Goal: Use online tool/utility: Use online tool/utility

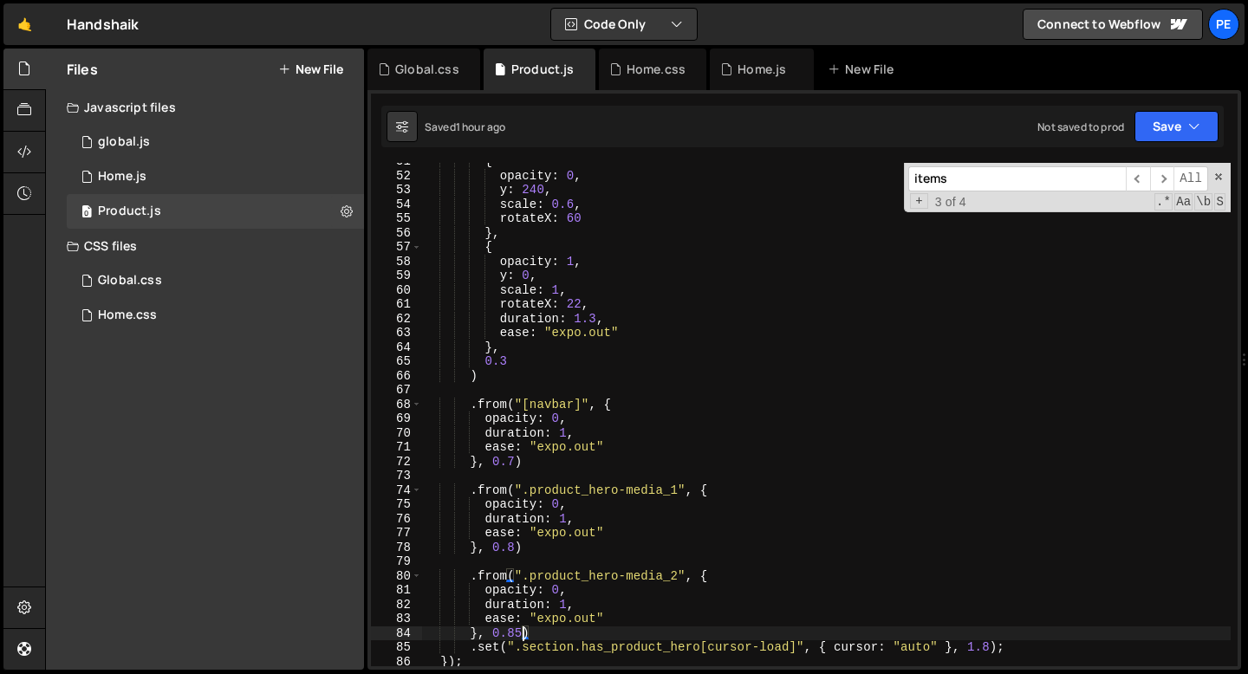
scroll to position [0, 6]
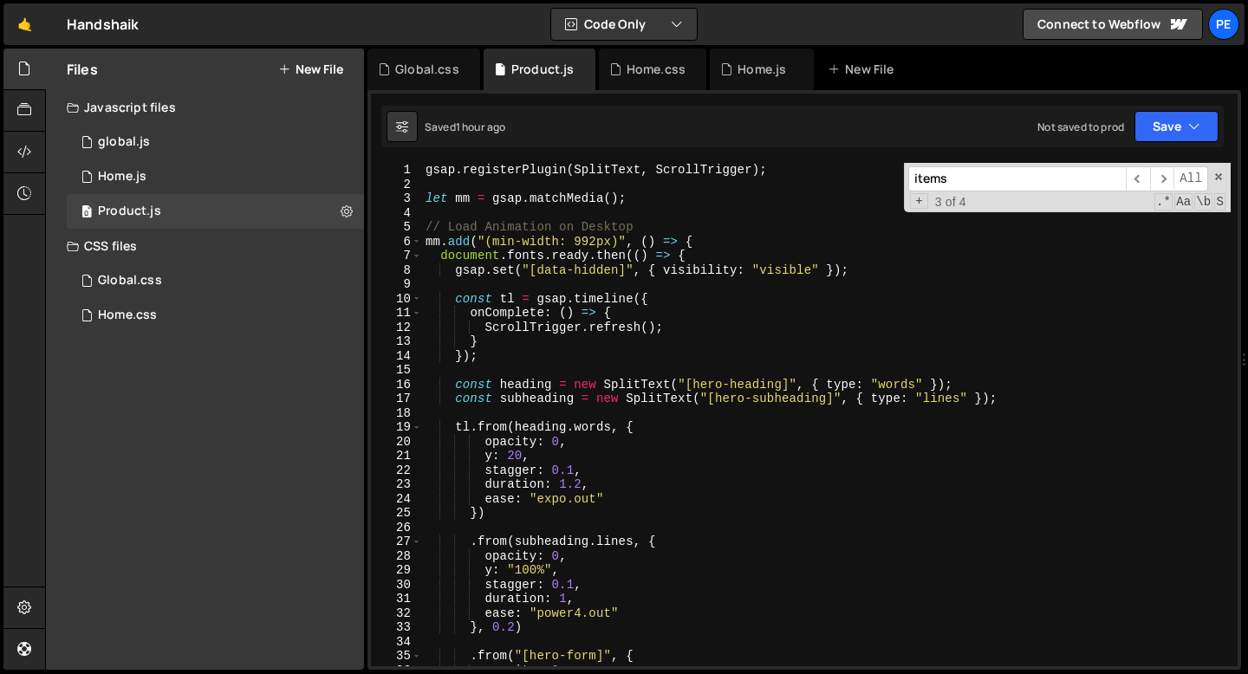
click at [497, 354] on div "gsap . registerPlugin ( SplitText , ScrollTrigger ) ; let mm = gsap . matchMedi…" at bounding box center [826, 429] width 808 height 532
click at [1222, 176] on span at bounding box center [1218, 177] width 12 height 12
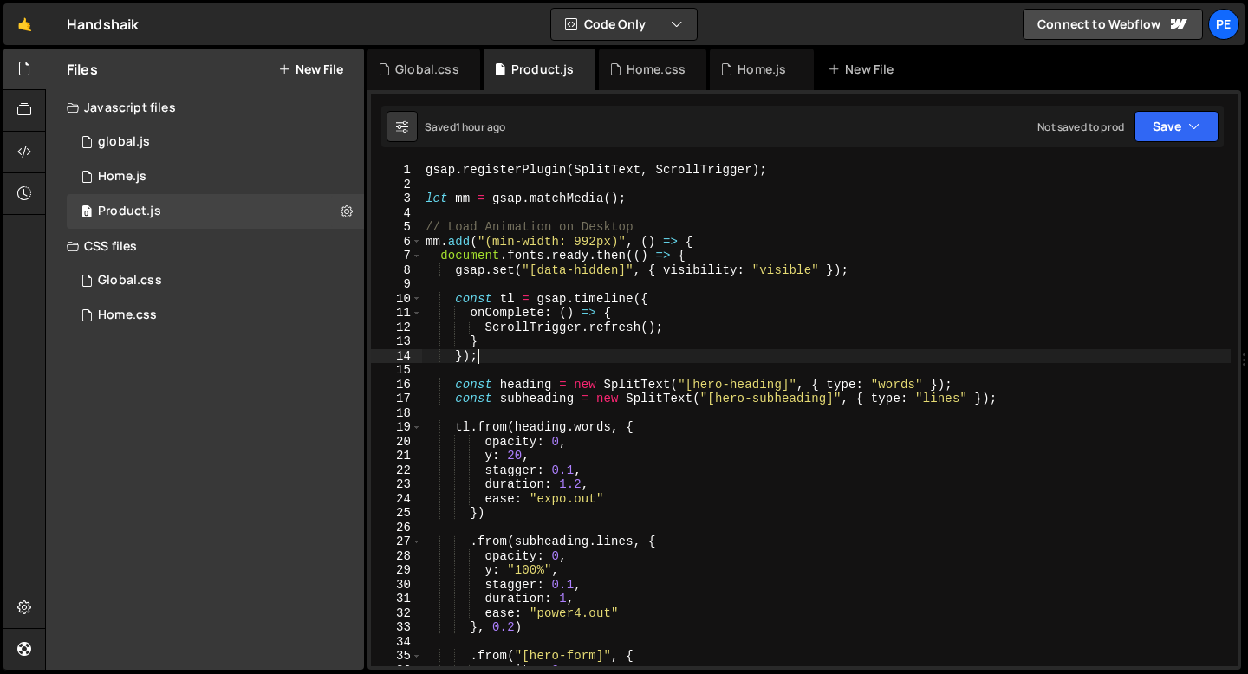
click at [605, 344] on div "gsap . registerPlugin ( SplitText , ScrollTrigger ) ; let mm = gsap . matchMedi…" at bounding box center [826, 429] width 808 height 532
type textarea "}"
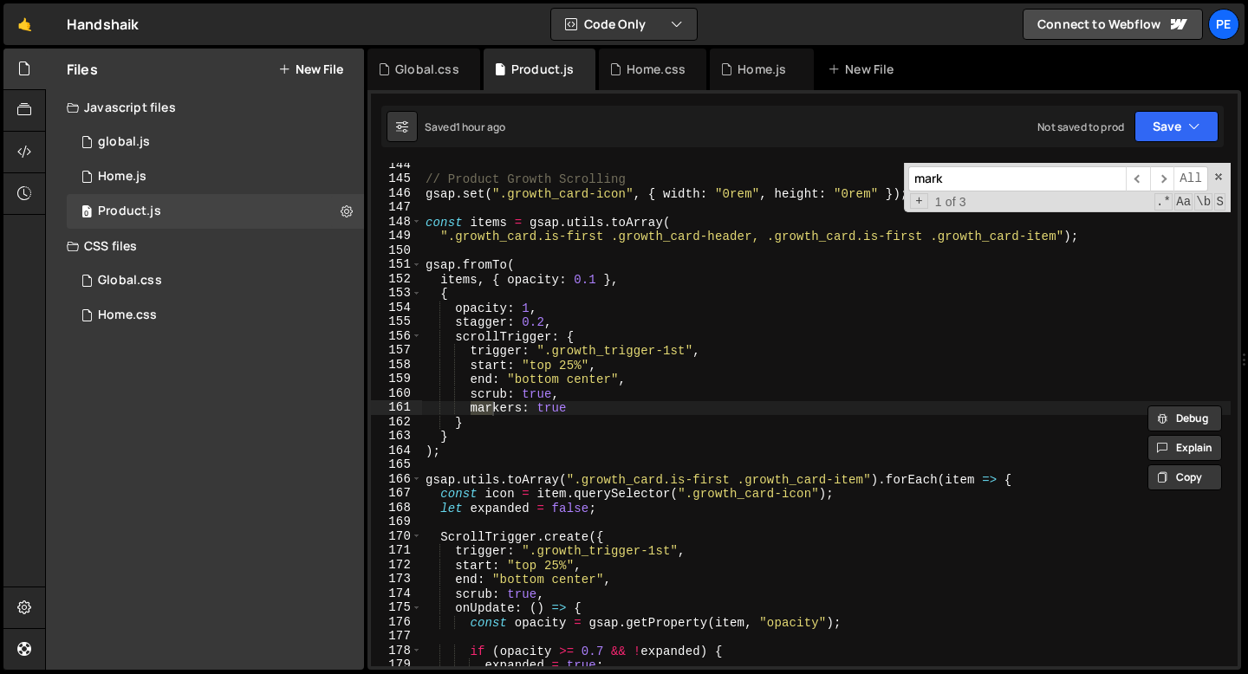
scroll to position [2050, 0]
type input "markers"
click at [562, 410] on div "// Product Growth Scrolling gsap . set ( ".growth_card-icon" , { width : "0rem"…" at bounding box center [826, 424] width 808 height 532
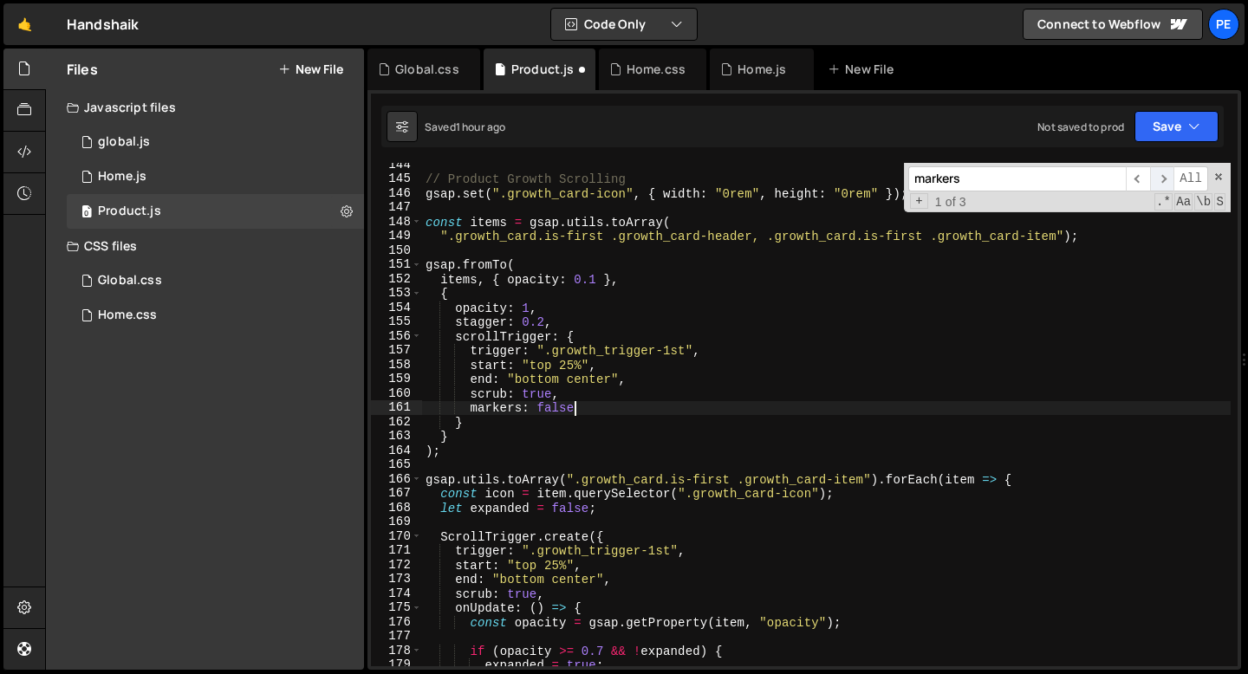
click at [1167, 179] on span "​" at bounding box center [1162, 178] width 24 height 25
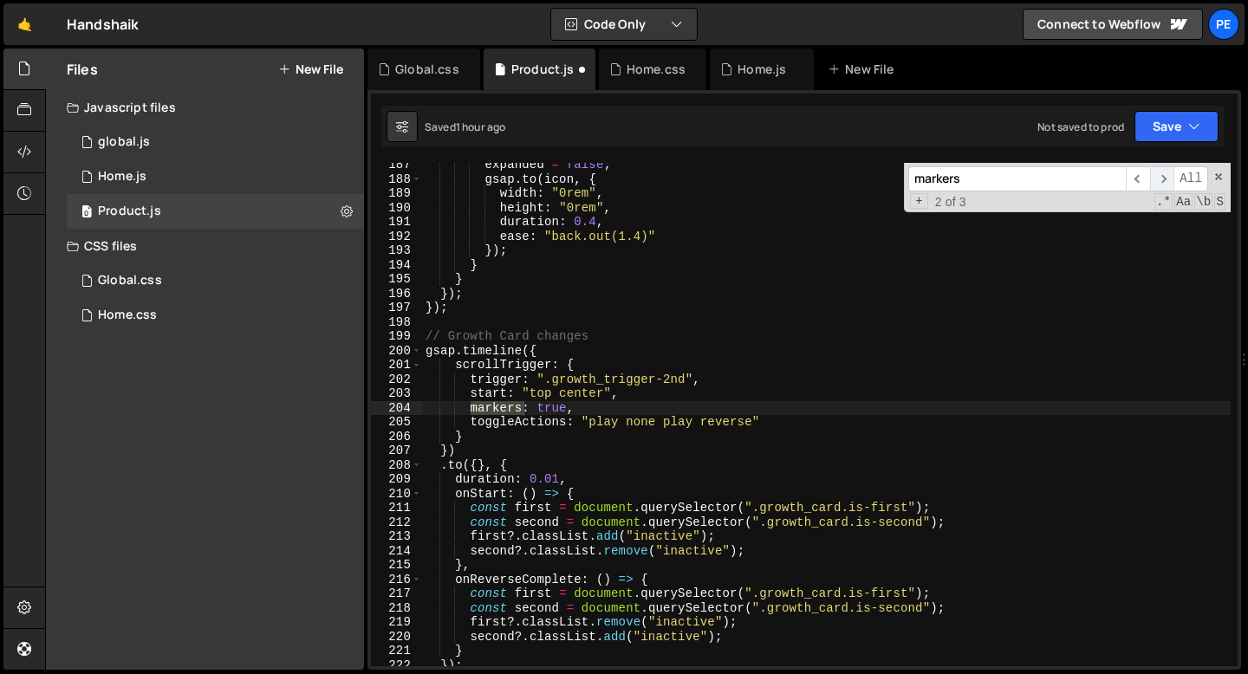
scroll to position [2665, 0]
click at [542, 402] on div "expanded = false ; gsap . to ( icon , { width : "0rem" , height : "0rem" , dura…" at bounding box center [826, 424] width 808 height 532
click at [1163, 179] on span "​" at bounding box center [1162, 178] width 24 height 25
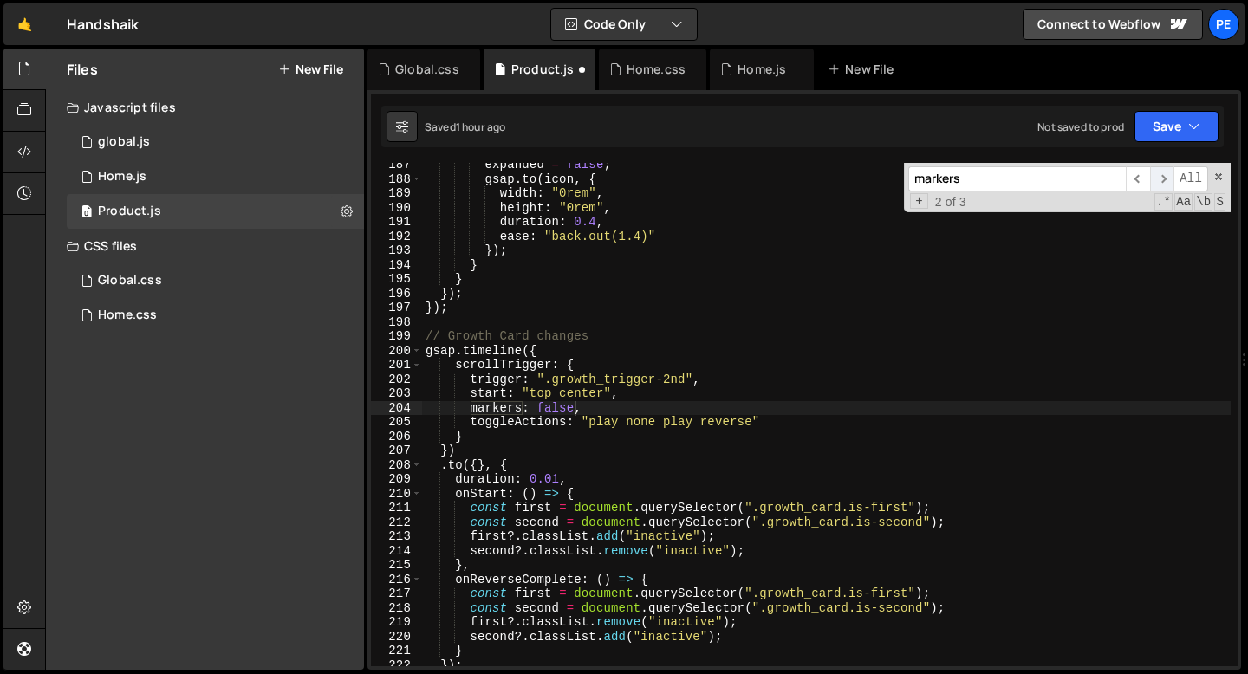
scroll to position [3151, 0]
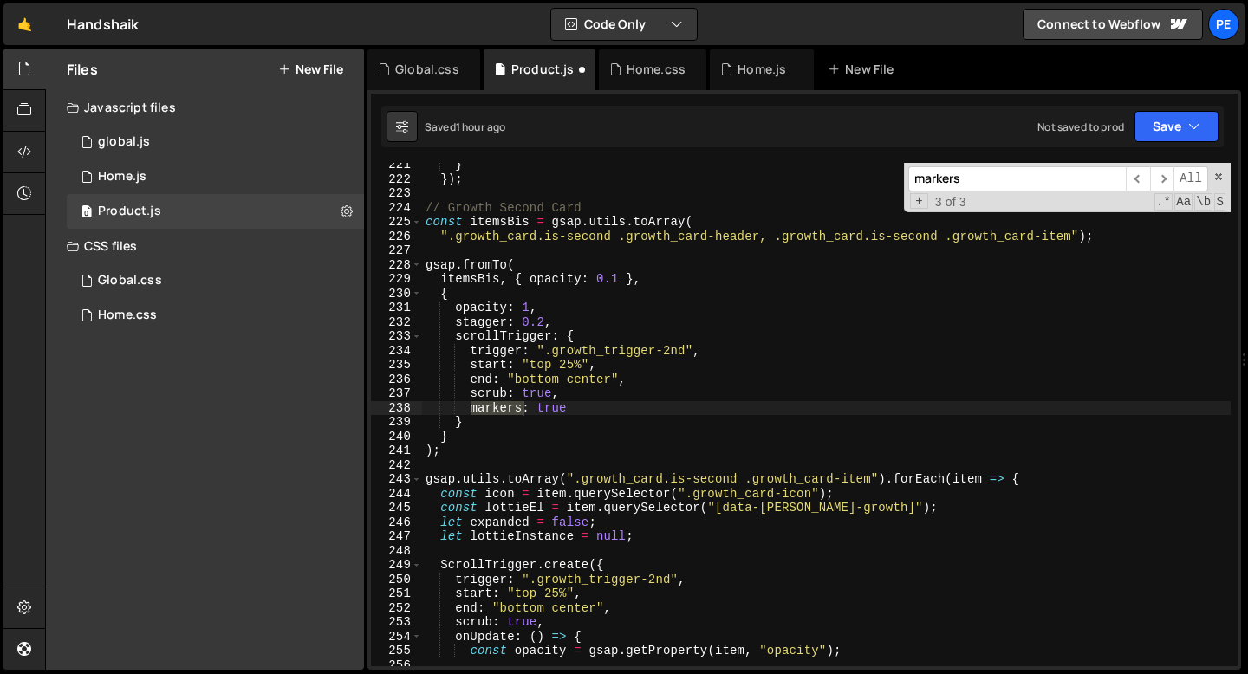
click at [551, 404] on div "} }) ; // Growth Second Card const itemsBis = gsap . utils . toArray ( ".growth…" at bounding box center [826, 424] width 808 height 532
type textarea "markers: false"
click at [1219, 174] on span at bounding box center [1218, 177] width 12 height 12
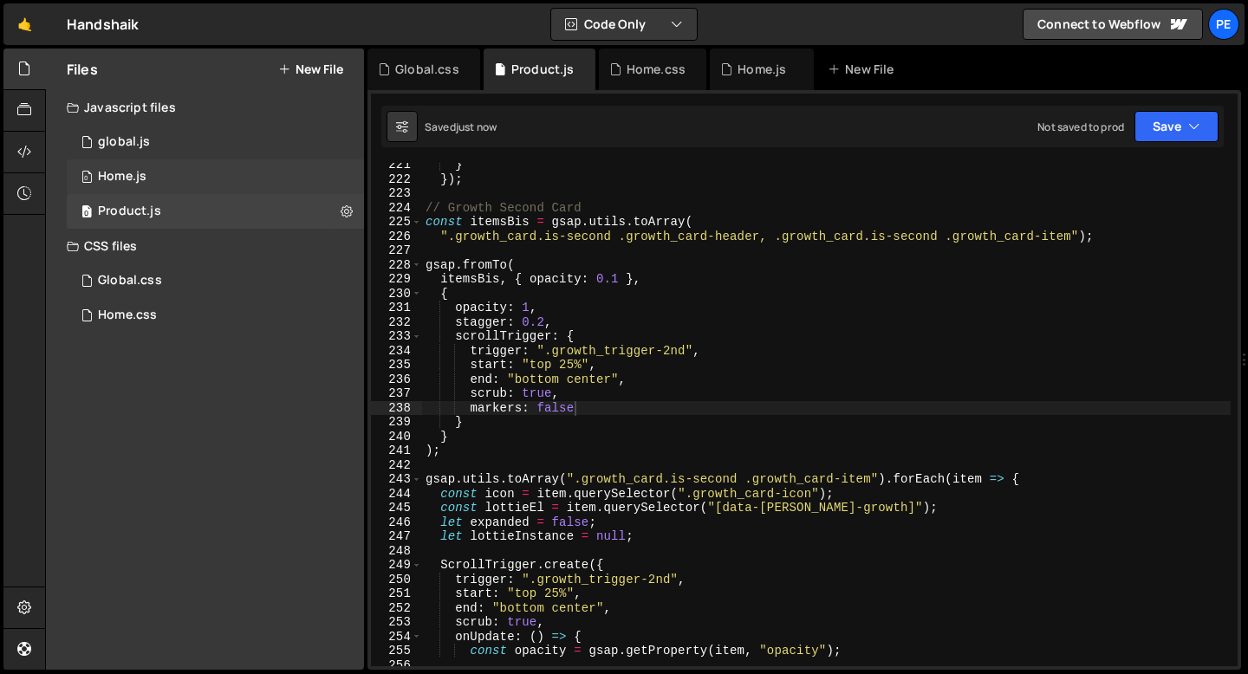
click at [138, 160] on div "0 Home.js 0" at bounding box center [215, 176] width 297 height 35
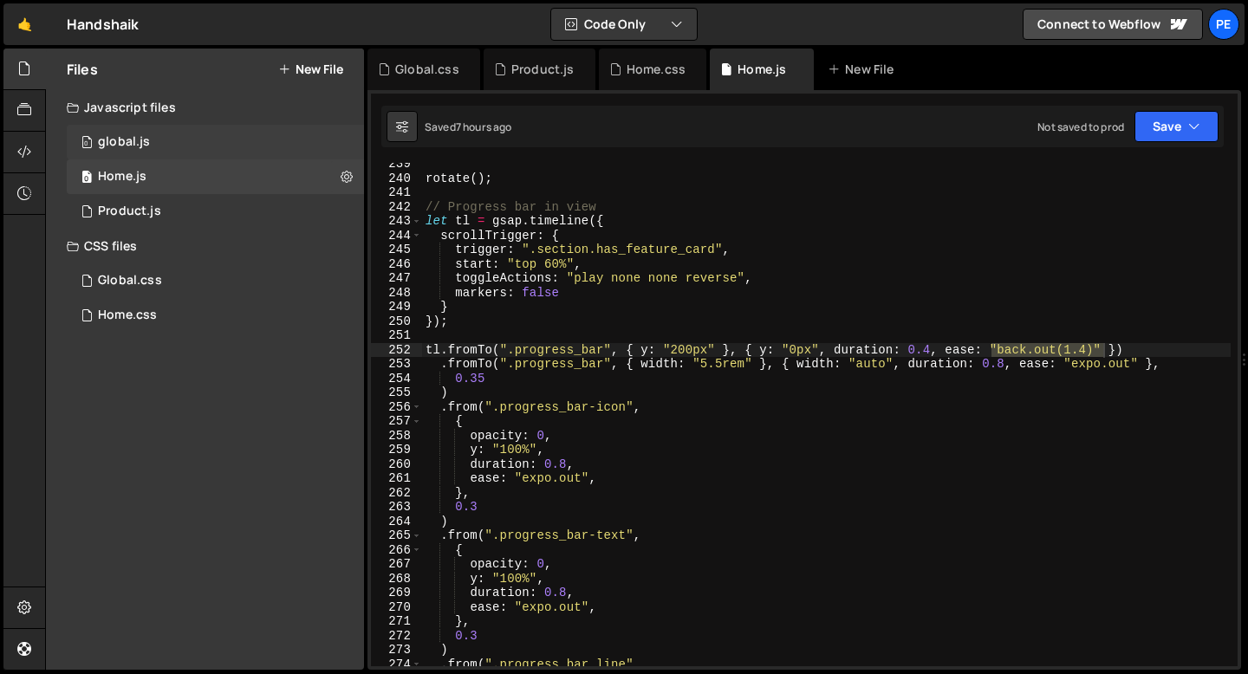
click at [134, 149] on div "global.js" at bounding box center [124, 142] width 52 height 16
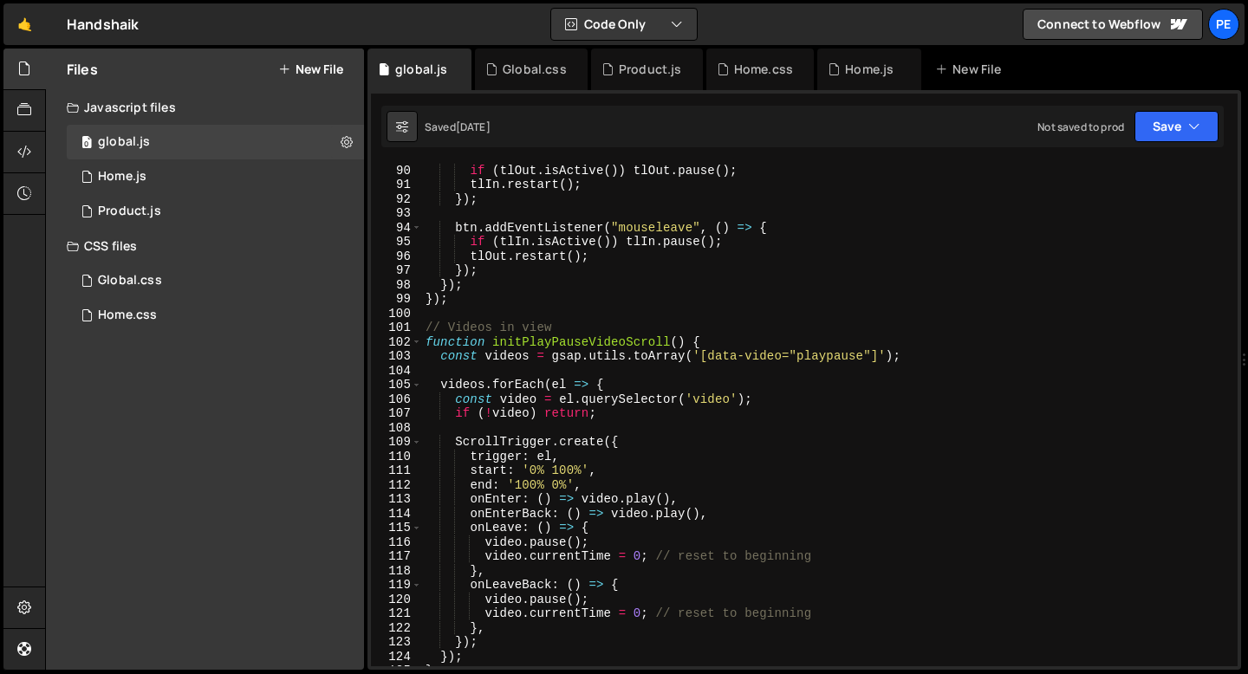
scroll to position [1313, 0]
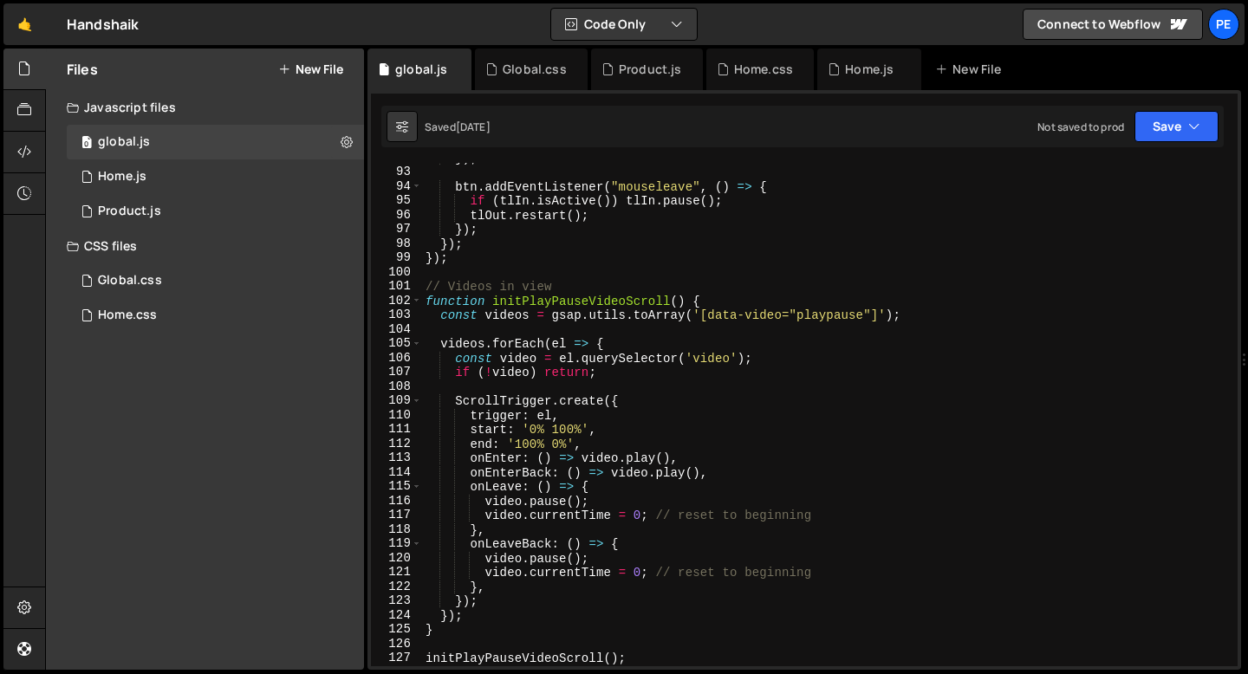
type textarea "end: '100% 0%',"
click at [613, 442] on div "}) ; btn . addEventListener ( "mouseleave" , ( ) => { if ( tlIn . isActive ( ))…" at bounding box center [826, 417] width 808 height 532
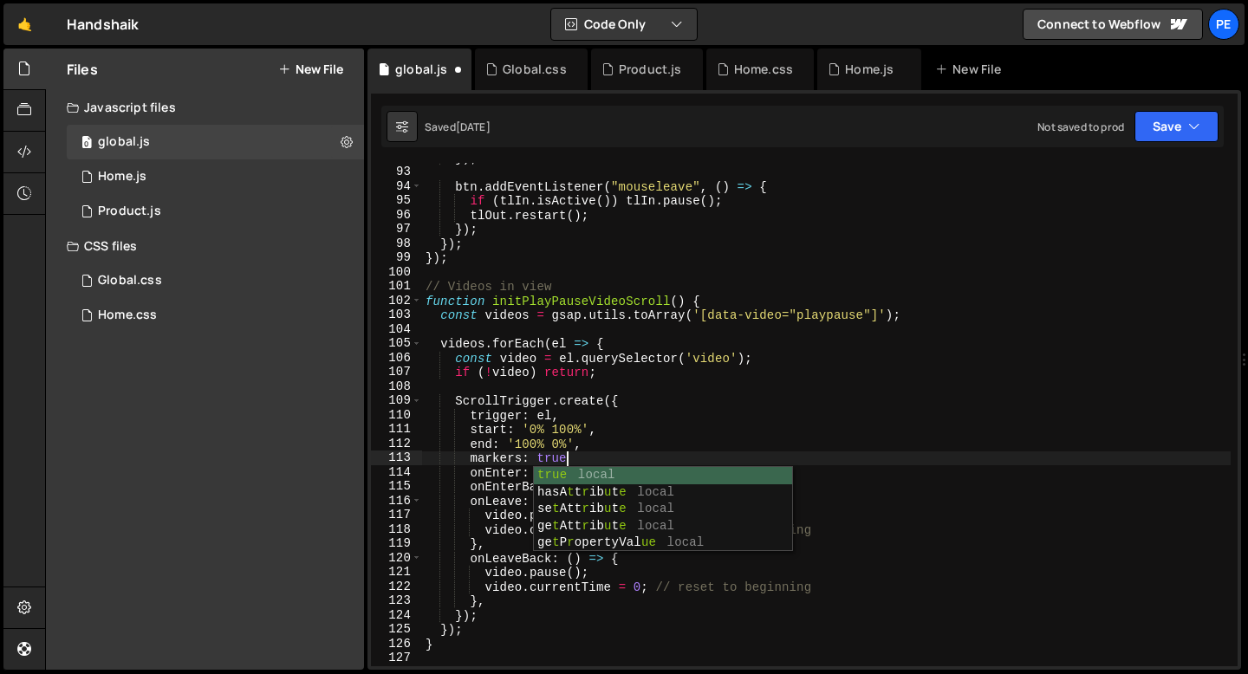
scroll to position [0, 10]
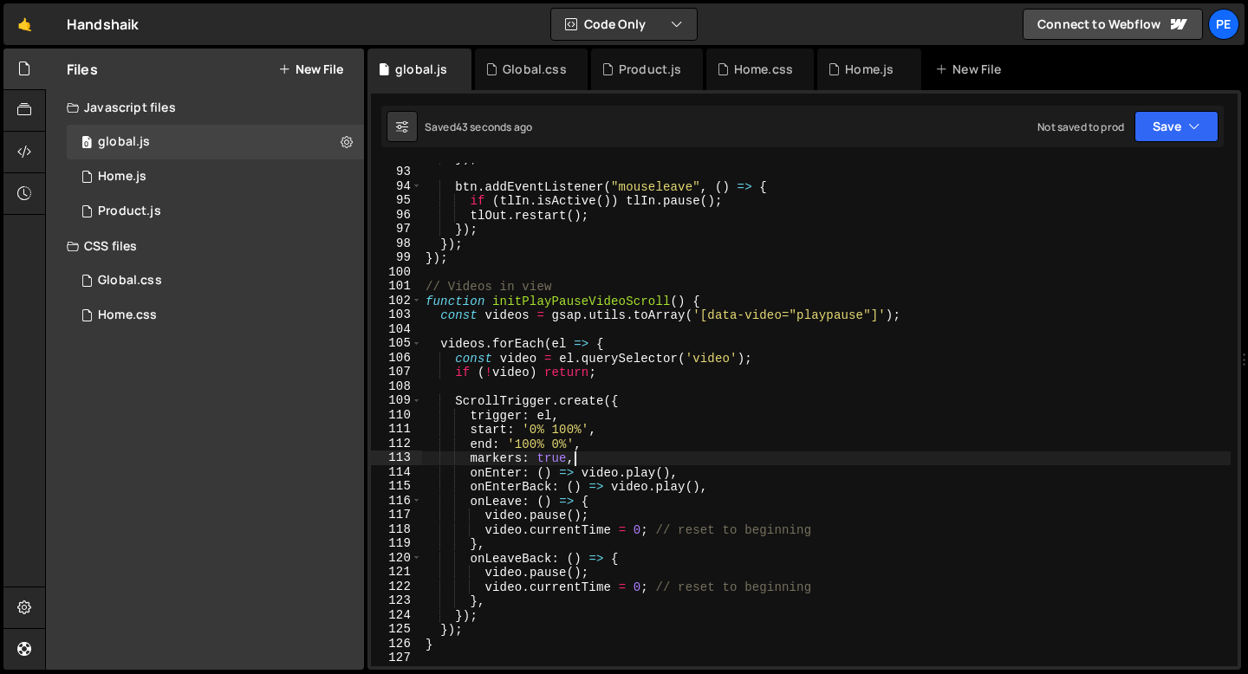
click at [552, 464] on div "}) ; btn . addEventListener ( "mouseleave" , ( ) => { if ( tlIn . isActive ( ))…" at bounding box center [826, 417] width 808 height 532
click at [617, 464] on div "}) ; btn . addEventListener ( "mouseleave" , ( ) => { if ( tlIn . isActive ( ))…" at bounding box center [826, 417] width 808 height 532
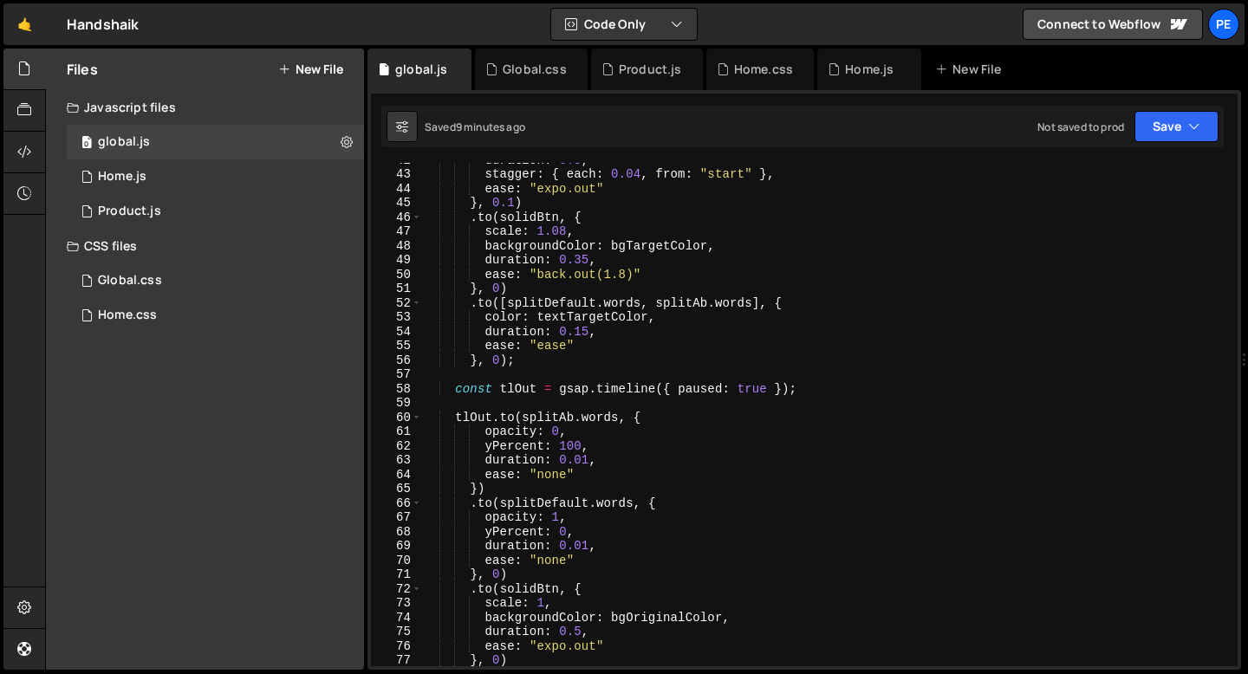
scroll to position [394, 0]
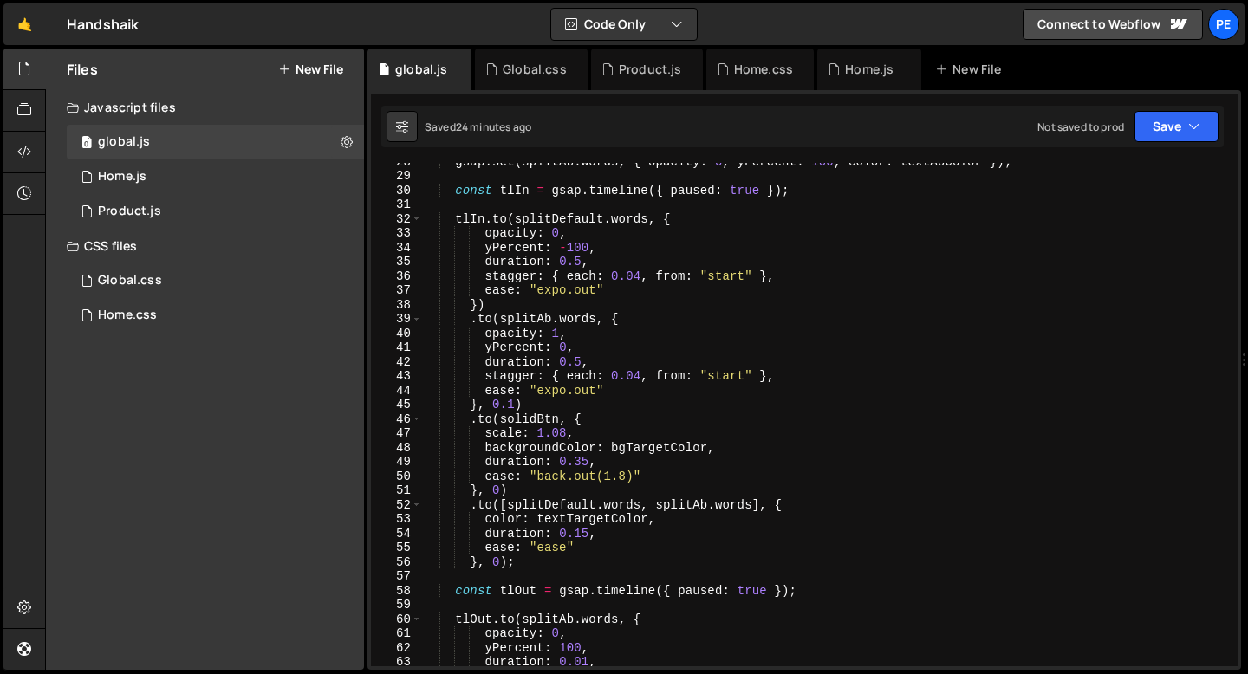
click at [518, 218] on div "gsap . set ( splitAb . words , { opacity : 0 , yPercent : 100 , color : textAbC…" at bounding box center [826, 420] width 808 height 532
type textarea "[DOMAIN_NAME](splitDefault.words, {"
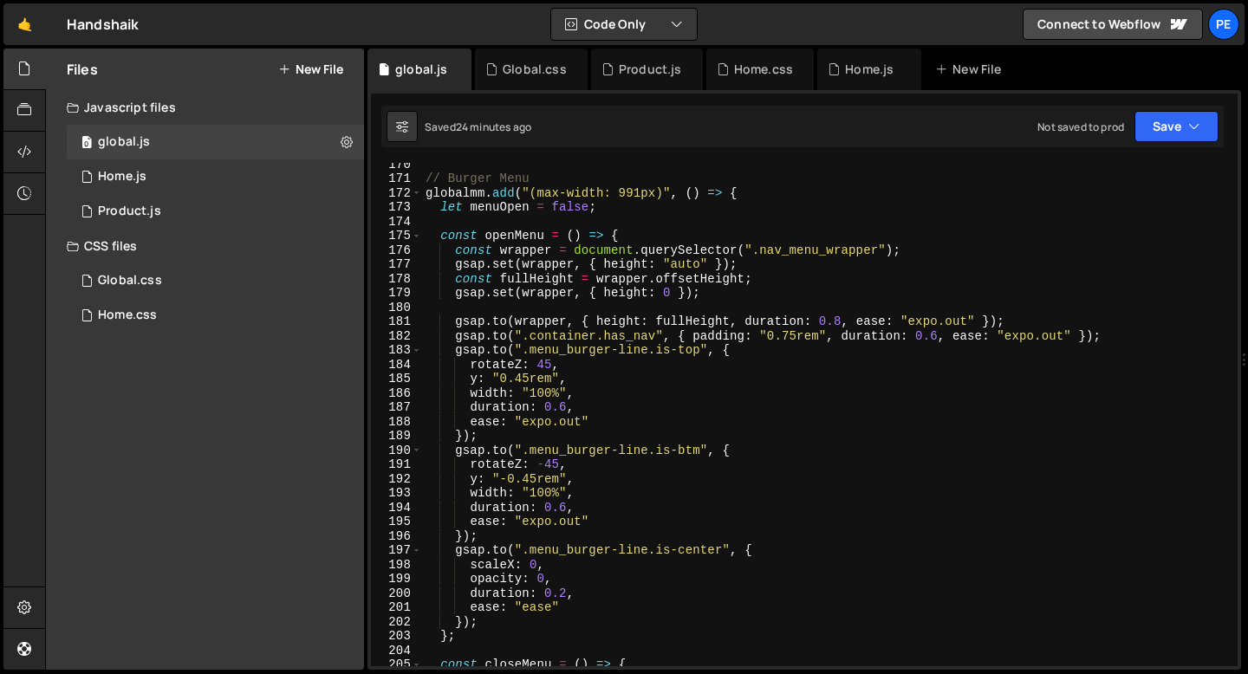
scroll to position [2422, 0]
click at [649, 75] on div "Product.js" at bounding box center [650, 69] width 63 height 17
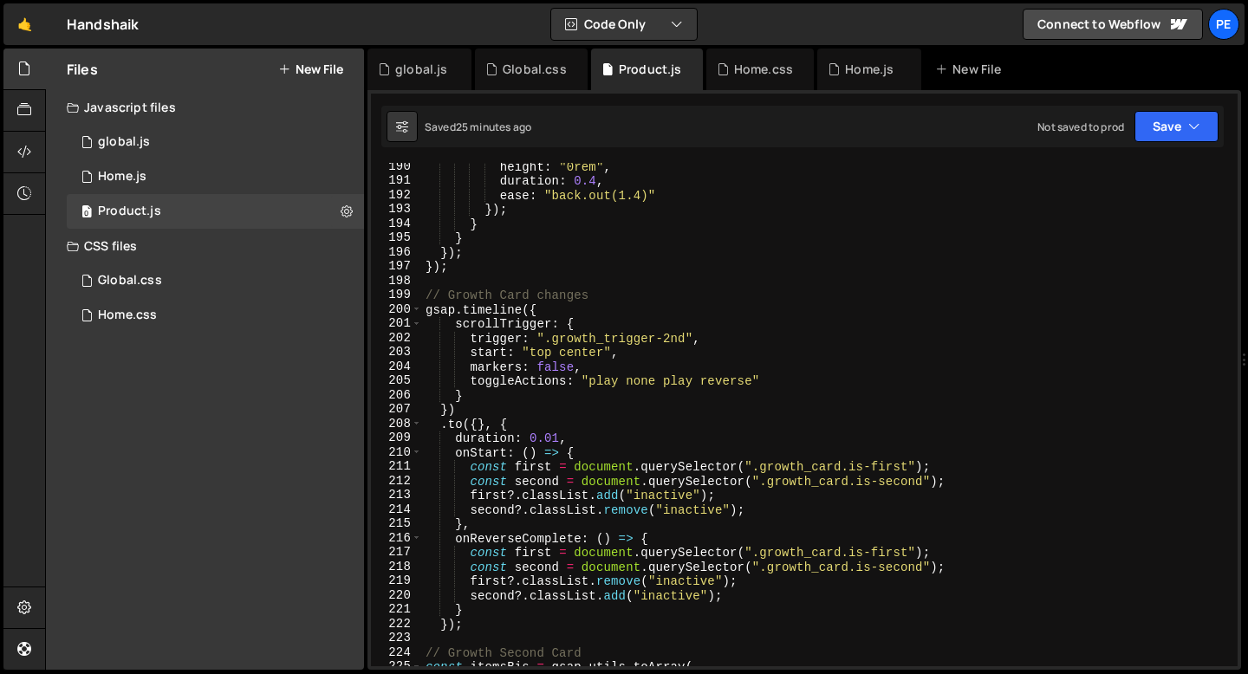
scroll to position [2706, 0]
type textarea "const first = document.querySelector(".growth_card.is-first");"
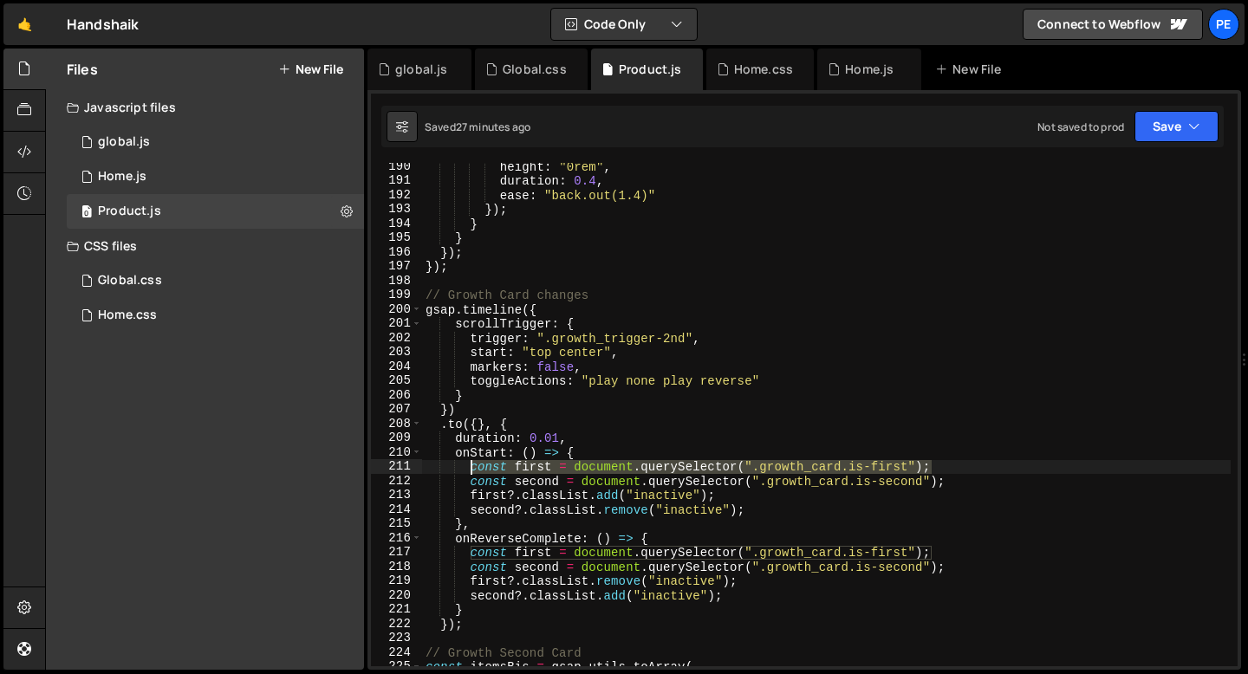
drag, startPoint x: 929, startPoint y: 466, endPoint x: 471, endPoint y: 470, distance: 457.6
click at [471, 470] on div "height : "0rem" , duration : 0.4 , ease : "back.out(1.4)" }) ; } } }) ; }) ; //…" at bounding box center [826, 425] width 808 height 532
click at [960, 471] on div "height : "0rem" , duration : 0.4 , ease : "back.out(1.4)" }) ; } } }) ; }) ; //…" at bounding box center [826, 414] width 808 height 503
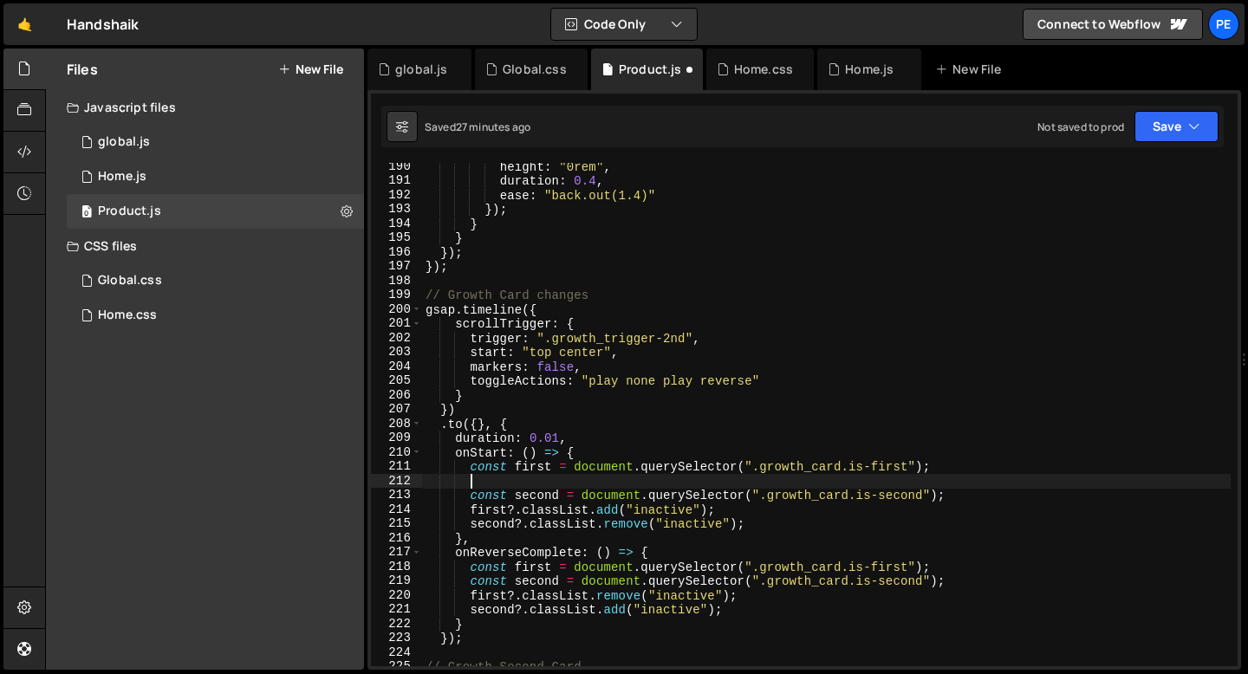
scroll to position [0, 2]
paste textarea "const first = document.querySelector(".growth_card.is-first");"
click at [532, 479] on div "height : "0rem" , duration : 0.4 , ease : "back.out(1.4)" }) ; } } }) ; }) ; //…" at bounding box center [826, 425] width 808 height 532
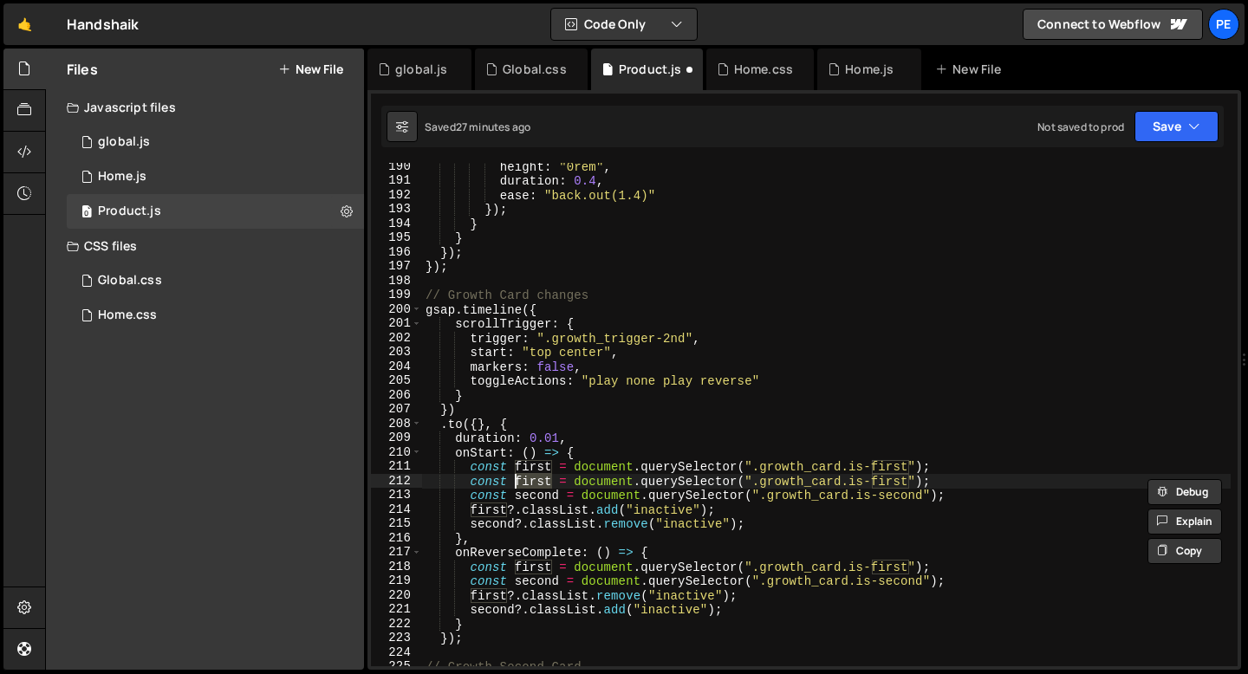
scroll to position [0, 7]
click at [818, 478] on div "height : "0rem" , duration : 0.4 , ease : "back.out(1.4)" }) ; } } }) ; }) ; //…" at bounding box center [826, 425] width 808 height 532
drag, startPoint x: 818, startPoint y: 483, endPoint x: 740, endPoint y: 482, distance: 78.0
click at [740, 482] on div "height : "0rem" , duration : 0.4 , ease : "back.out(1.4)" }) ; } } }) ; }) ; //…" at bounding box center [826, 425] width 808 height 532
paste textarea "gradient-embe"
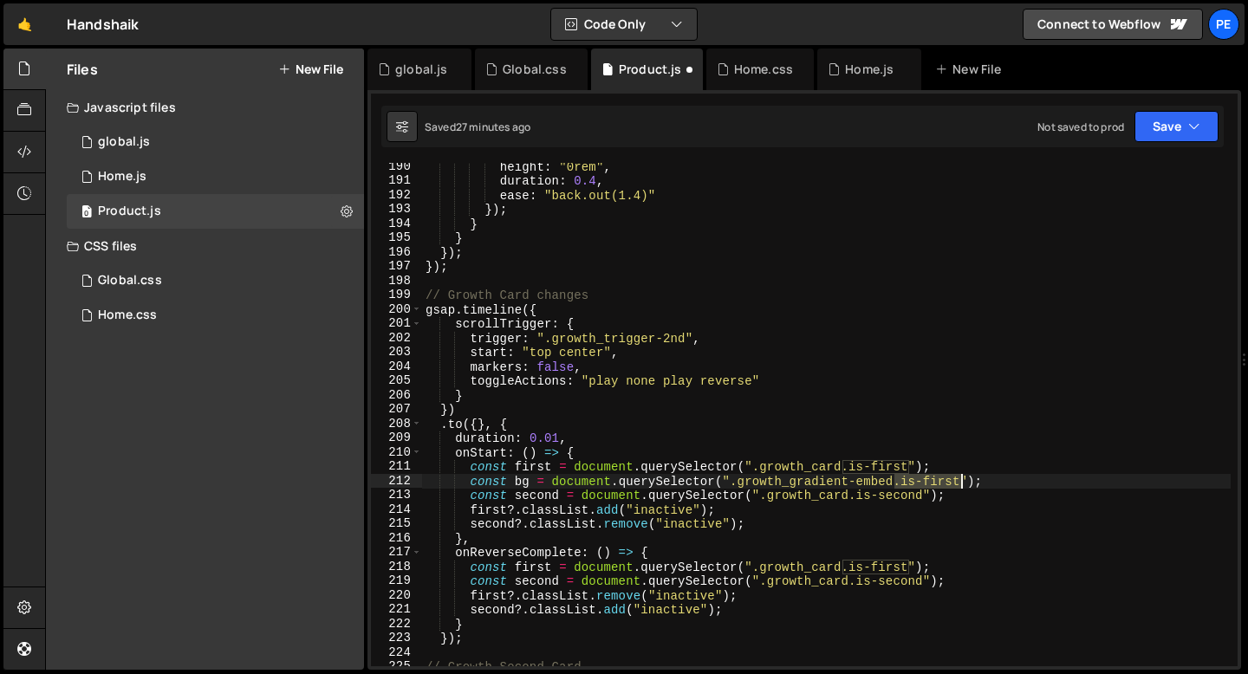
drag, startPoint x: 897, startPoint y: 482, endPoint x: 964, endPoint y: 484, distance: 66.7
click at [964, 484] on div "height : "0rem" , duration : 0.4 , ease : "back.out(1.4)" }) ; } } }) ; }) ; //…" at bounding box center [826, 425] width 808 height 532
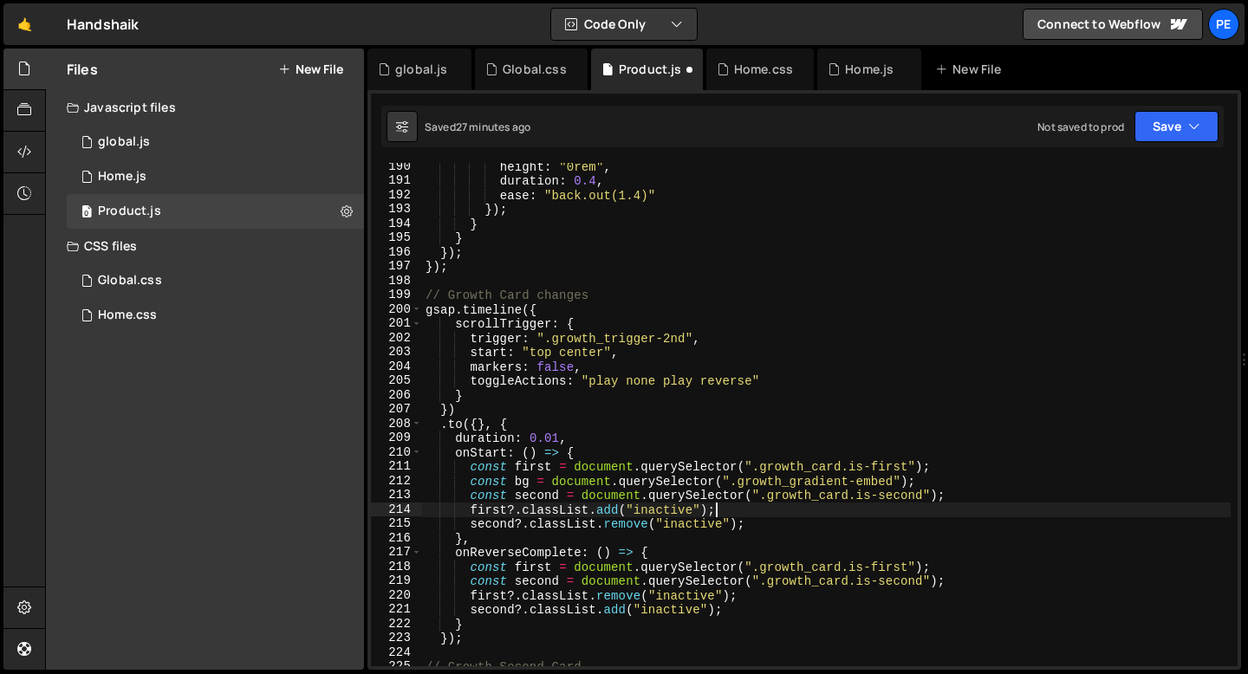
click at [718, 509] on div "height : "0rem" , duration : 0.4 , ease : "back.out(1.4)" }) ; } } }) ; }) ; //…" at bounding box center [826, 425] width 808 height 532
type textarea "first?.classList.add("inactive");"
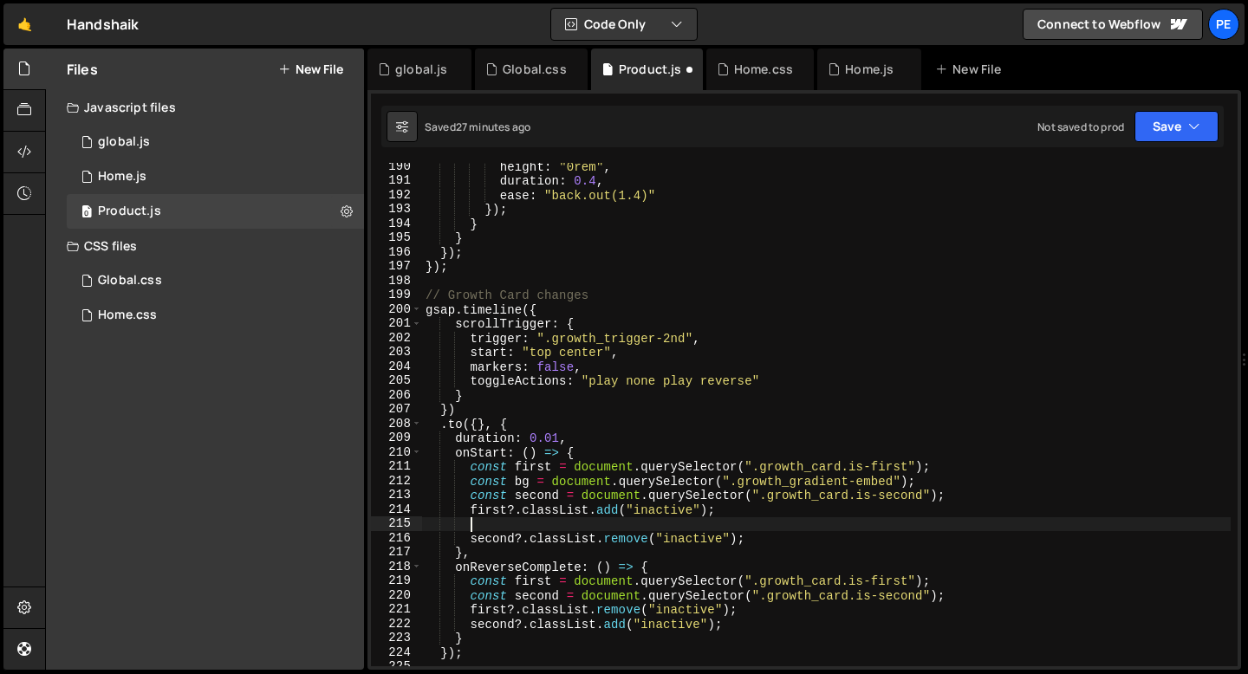
click at [666, 509] on div "height : "0rem" , duration : 0.4 , ease : "back.out(1.4)" }) ; } } }) ; }) ; //…" at bounding box center [826, 425] width 808 height 532
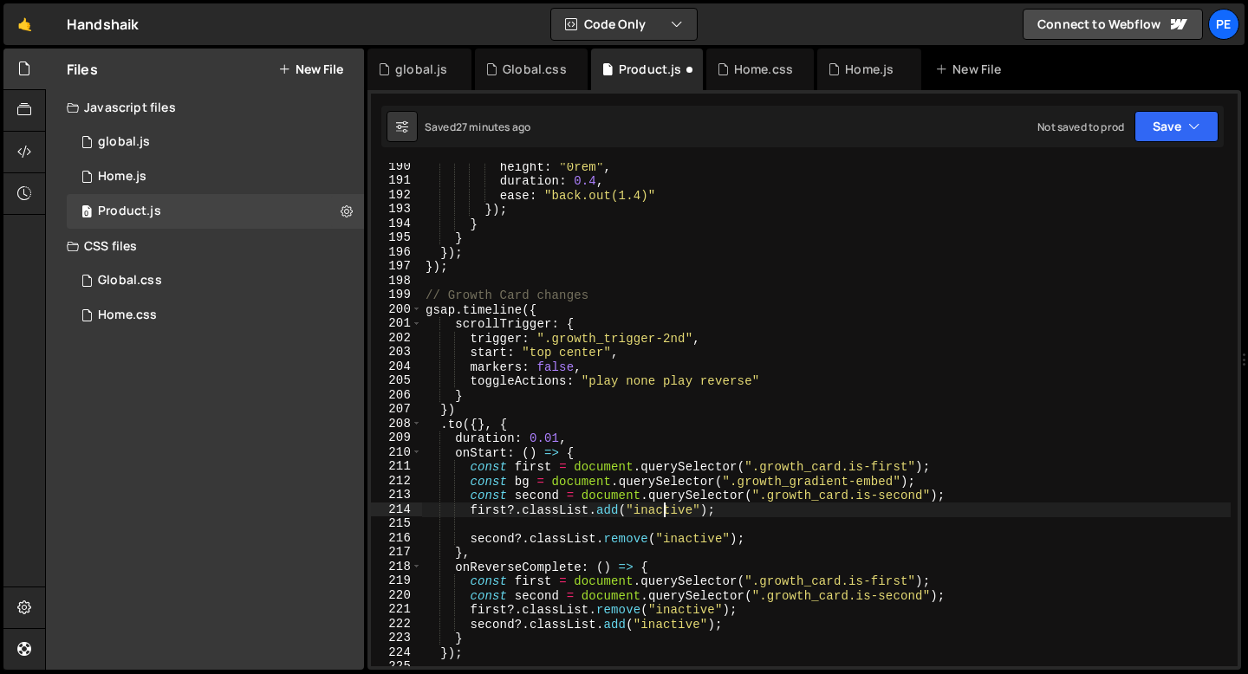
click at [666, 509] on div "height : "0rem" , duration : 0.4 , ease : "back.out(1.4)" }) ; } } }) ; }) ; //…" at bounding box center [826, 425] width 808 height 532
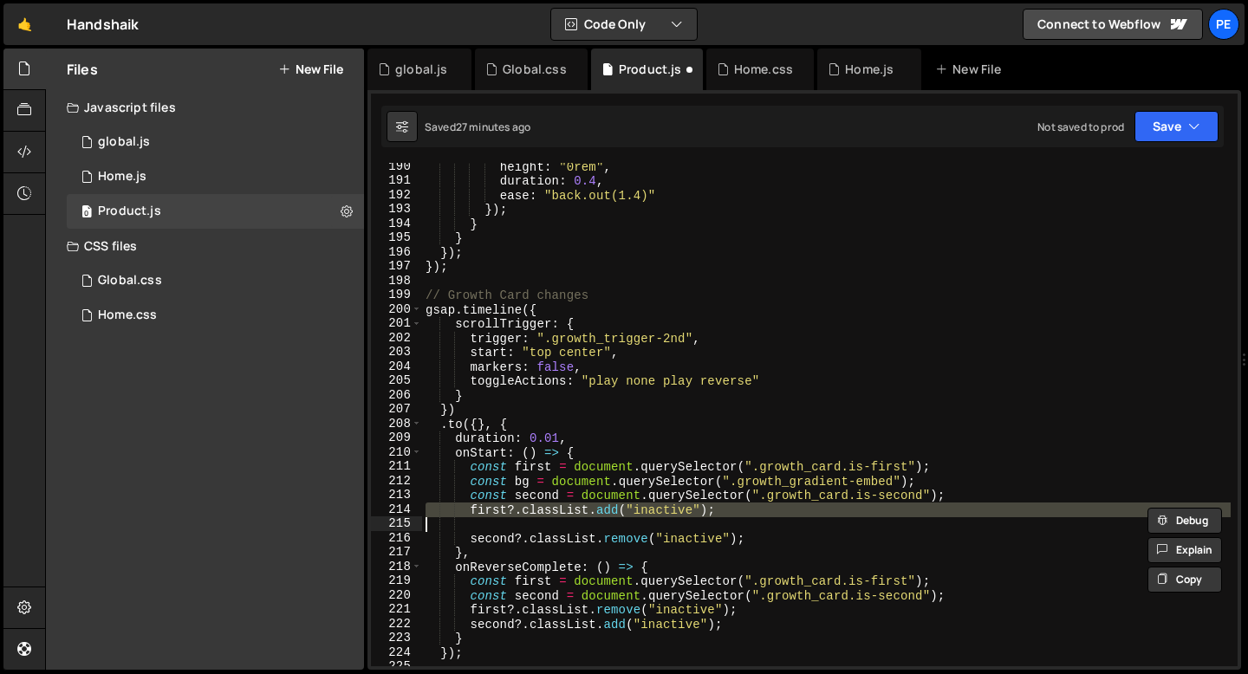
click at [724, 510] on div "height : "0rem" , duration : 0.4 , ease : "back.out(1.4)" }) ; } } }) ; }) ; //…" at bounding box center [826, 414] width 808 height 503
type textarea "first?.classList.add("inactive");"
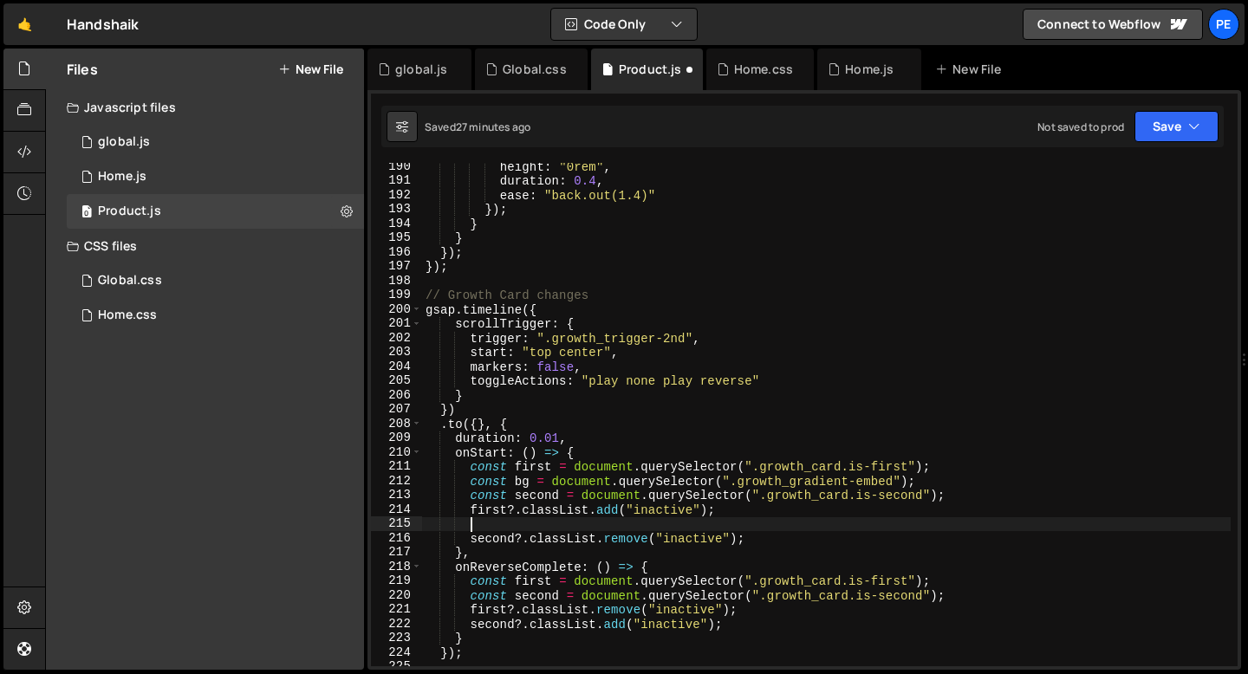
paste textarea
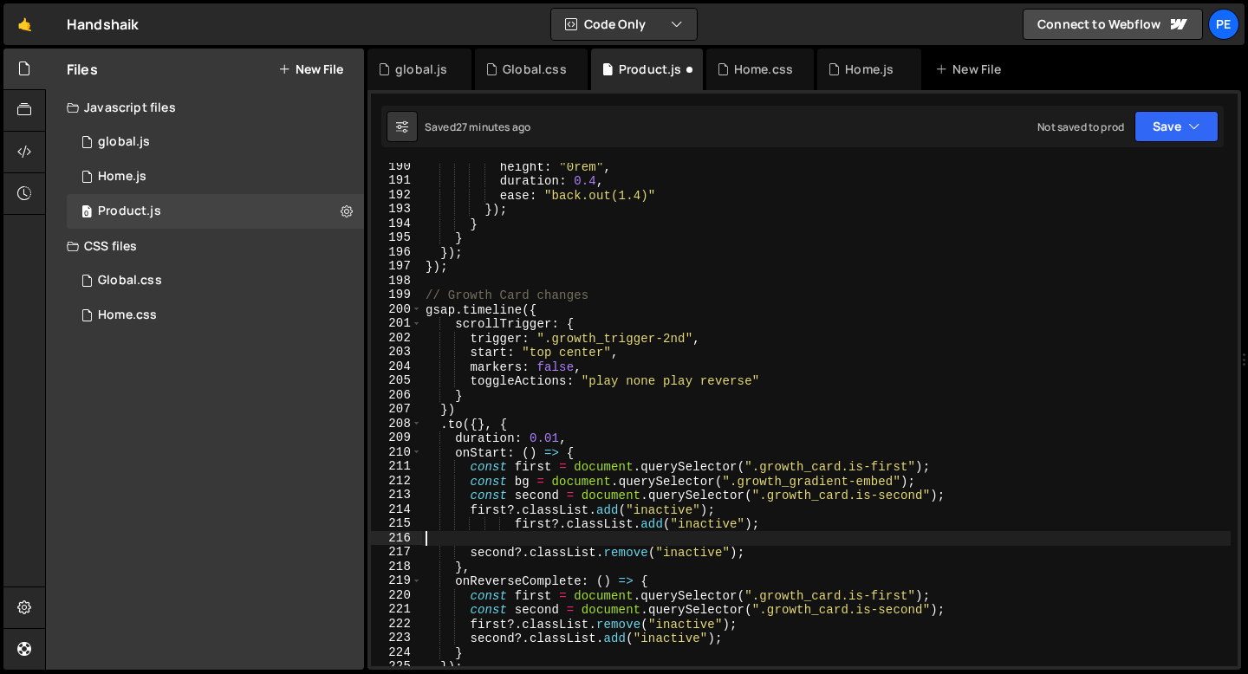
scroll to position [0, 0]
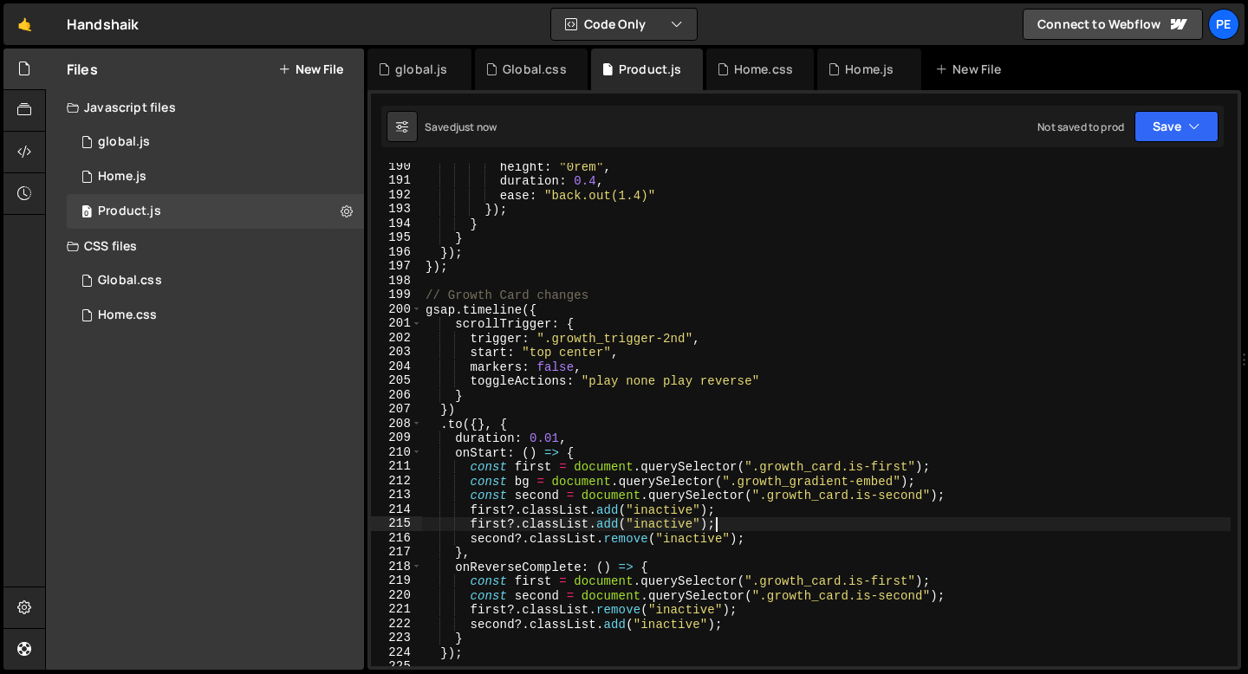
click at [497, 526] on div "height : "0rem" , duration : 0.4 , ease : "back.out(1.4)" }) ; } } }) ; }) ; //…" at bounding box center [826, 425] width 808 height 532
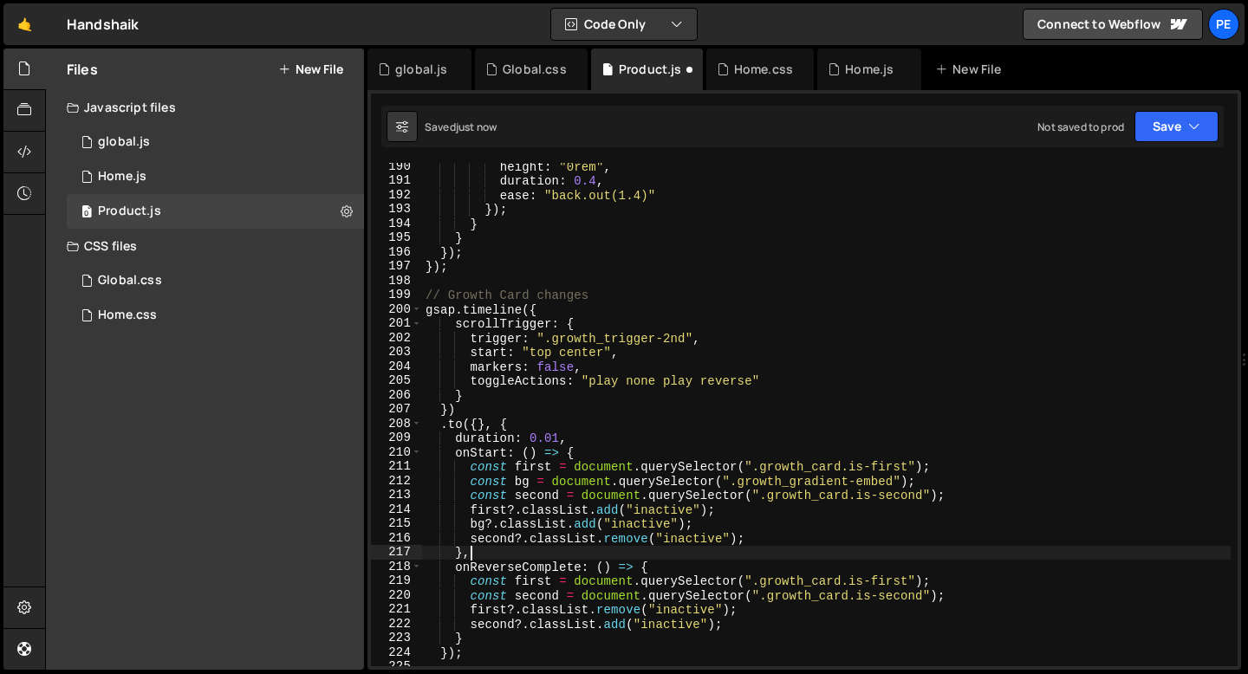
click at [601, 549] on div "height : "0rem" , duration : 0.4 , ease : "back.out(1.4)" }) ; } } }) ; }) ; //…" at bounding box center [826, 425] width 808 height 532
click at [583, 523] on div "height : "0rem" , duration : 0.4 , ease : "back.out(1.4)" }) ; } } }) ; }) ; //…" at bounding box center [826, 425] width 808 height 532
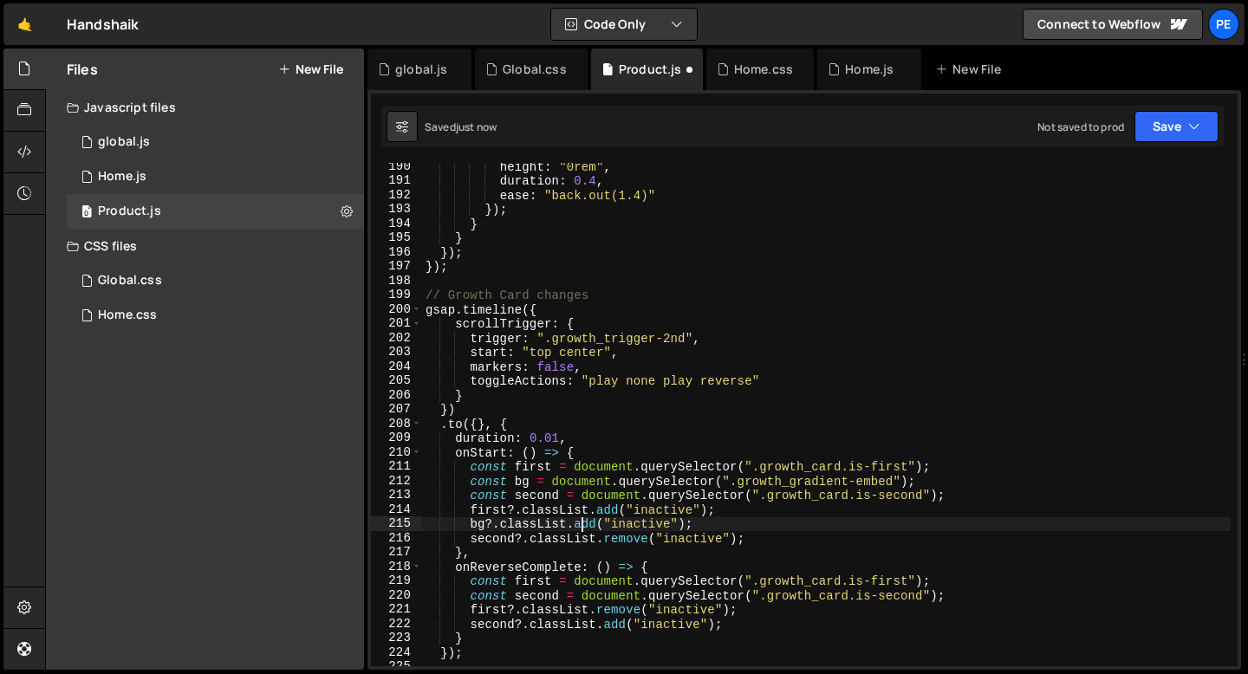
click at [583, 523] on div "height : "0rem" , duration : 0.4 , ease : "back.out(1.4)" }) ; } } }) ; }) ; //…" at bounding box center [826, 425] width 808 height 532
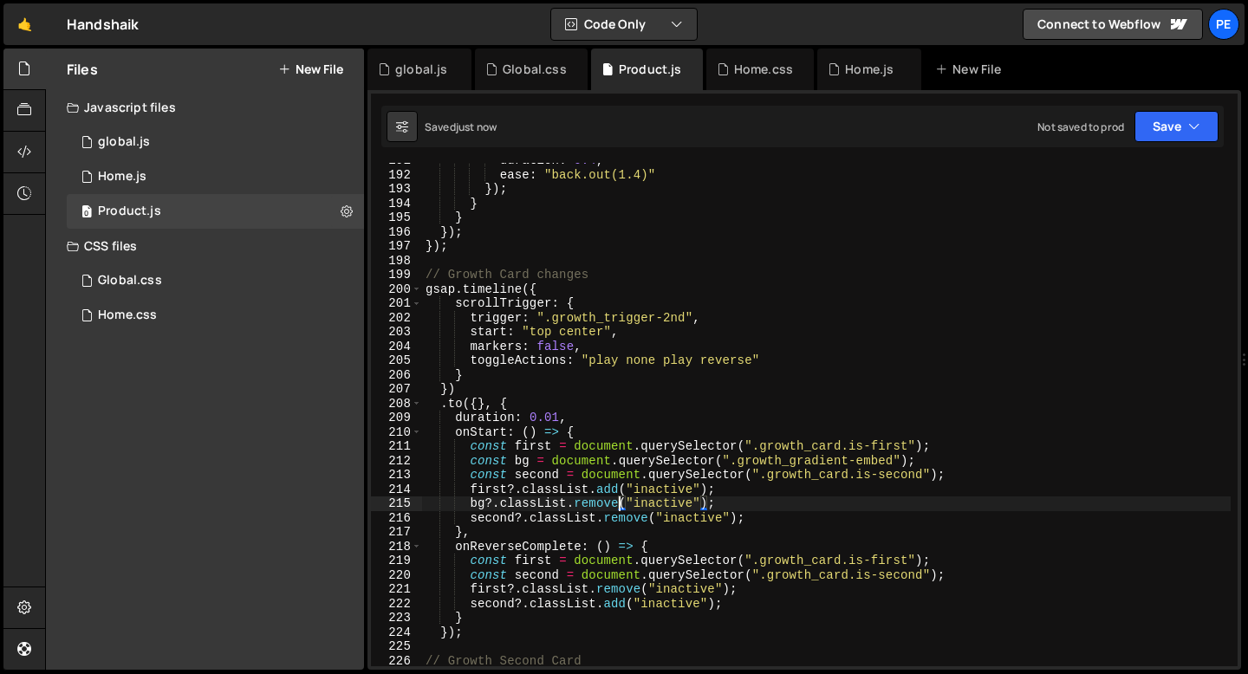
scroll to position [2739, 0]
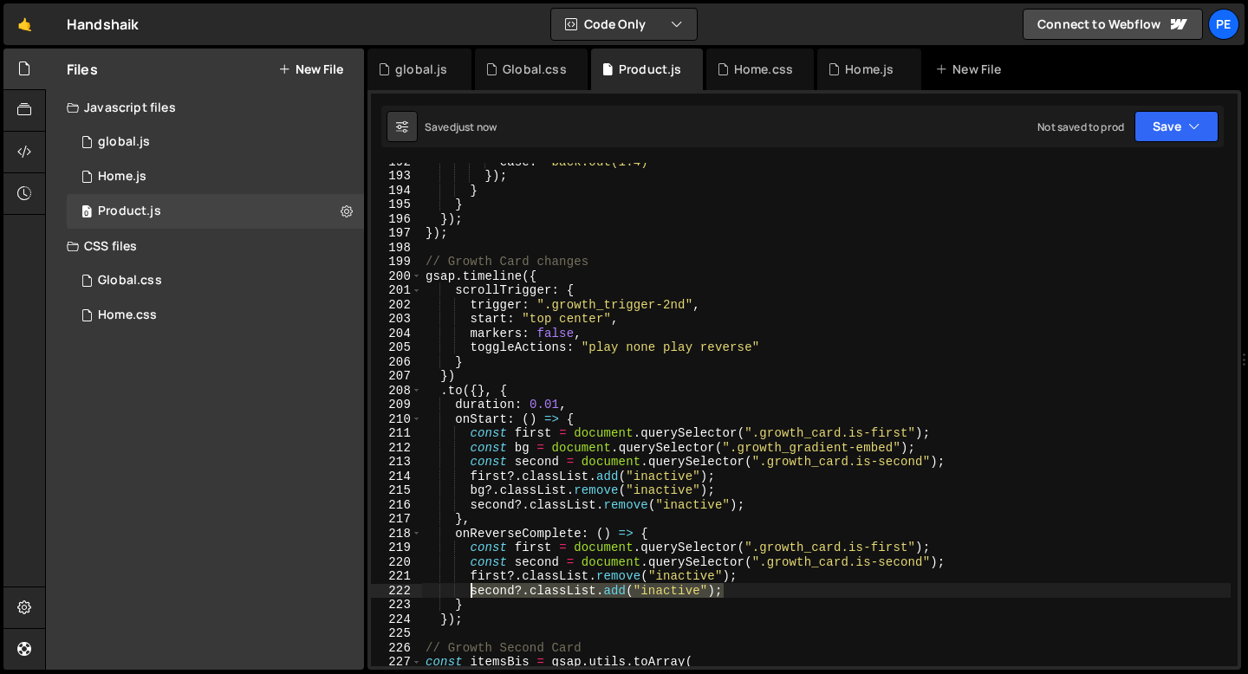
drag, startPoint x: 724, startPoint y: 592, endPoint x: 468, endPoint y: 592, distance: 255.6
click at [468, 592] on div "ease : "back.out(1.4)" }) ; } } }) ; }) ; // Growth Card changes gsap . timelin…" at bounding box center [826, 420] width 808 height 532
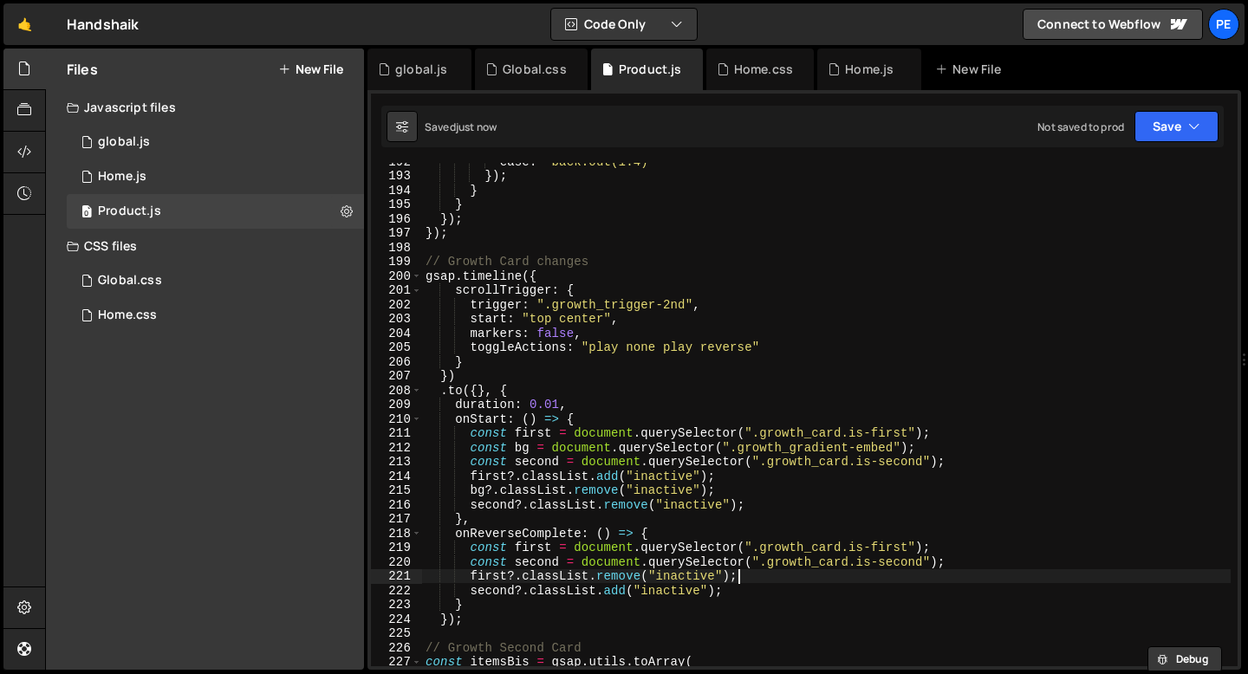
click at [754, 579] on div "ease : "back.out(1.4)" }) ; } } }) ; }) ; // Growth Card changes gsap . timelin…" at bounding box center [826, 420] width 808 height 532
type textarea "first?.classList.remove("inactive");"
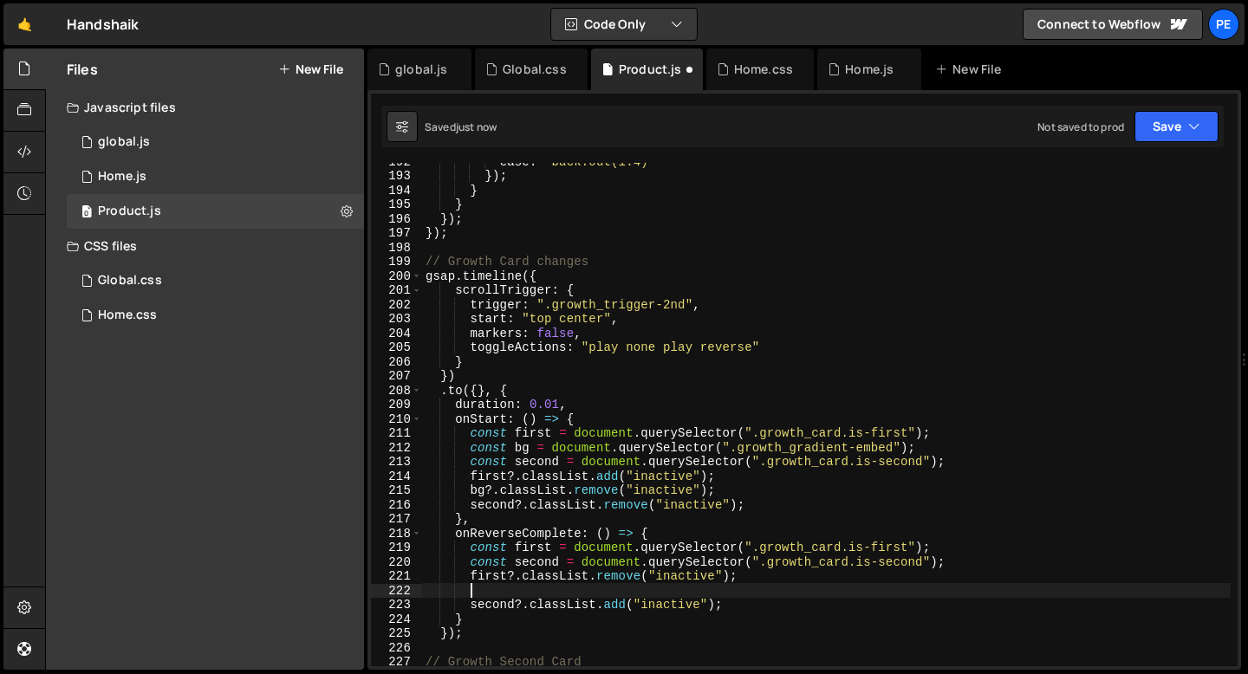
paste textarea "second?.classList.add("inactive");"
click at [498, 593] on div "ease : "back.out(1.4)" }) ; } } }) ; }) ; // Growth Card changes gsap . timelin…" at bounding box center [826, 420] width 808 height 532
click at [497, 593] on div "ease : "back.out(1.4)" }) ; } } }) ; }) ; // Growth Card changes gsap . timelin…" at bounding box center [826, 420] width 808 height 532
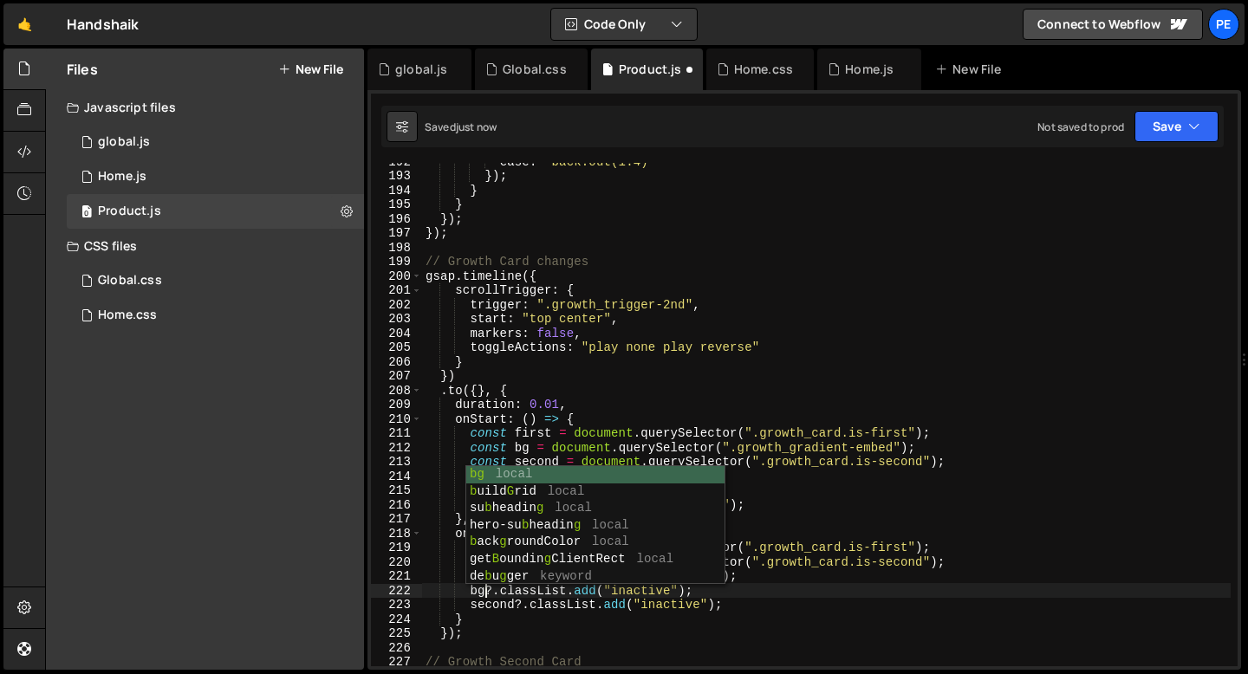
click at [812, 512] on div "ease : "back.out(1.4)" }) ; } } }) ; }) ; // Growth Card changes gsap . timelin…" at bounding box center [826, 420] width 808 height 532
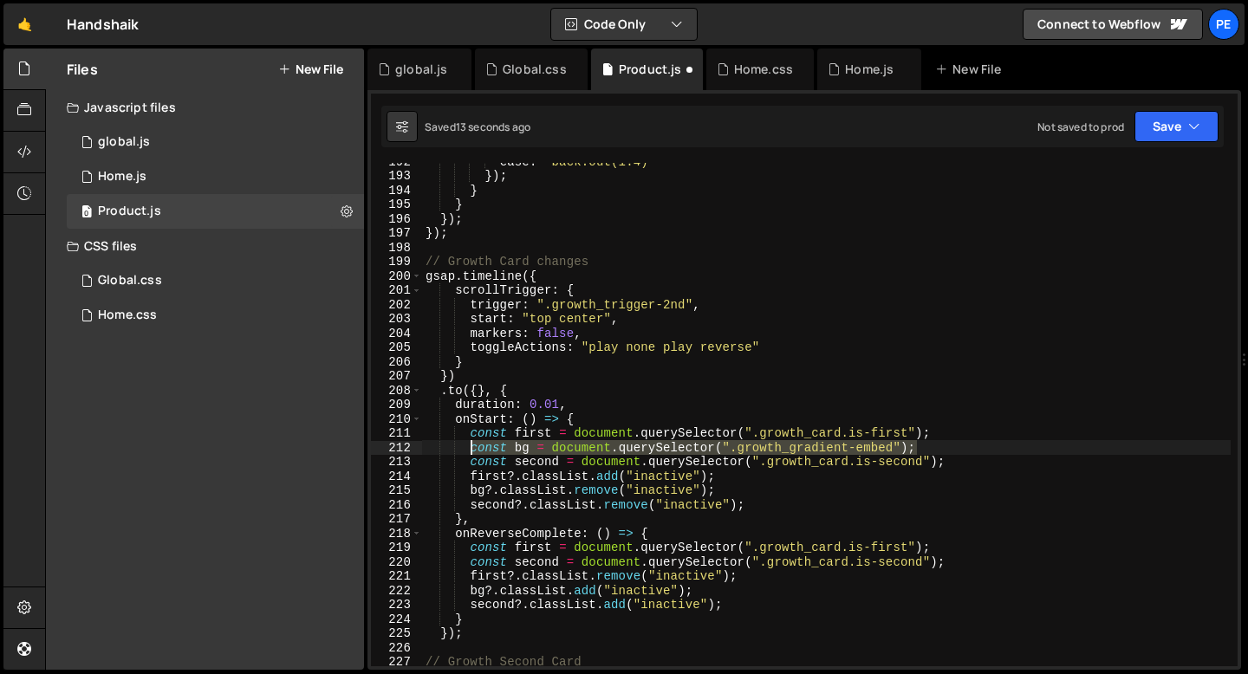
drag, startPoint x: 915, startPoint y: 447, endPoint x: 471, endPoint y: 449, distance: 444.5
click at [471, 449] on div "ease : "back.out(1.4)" }) ; } } }) ; }) ; // Growth Card changes gsap . timelin…" at bounding box center [826, 420] width 808 height 532
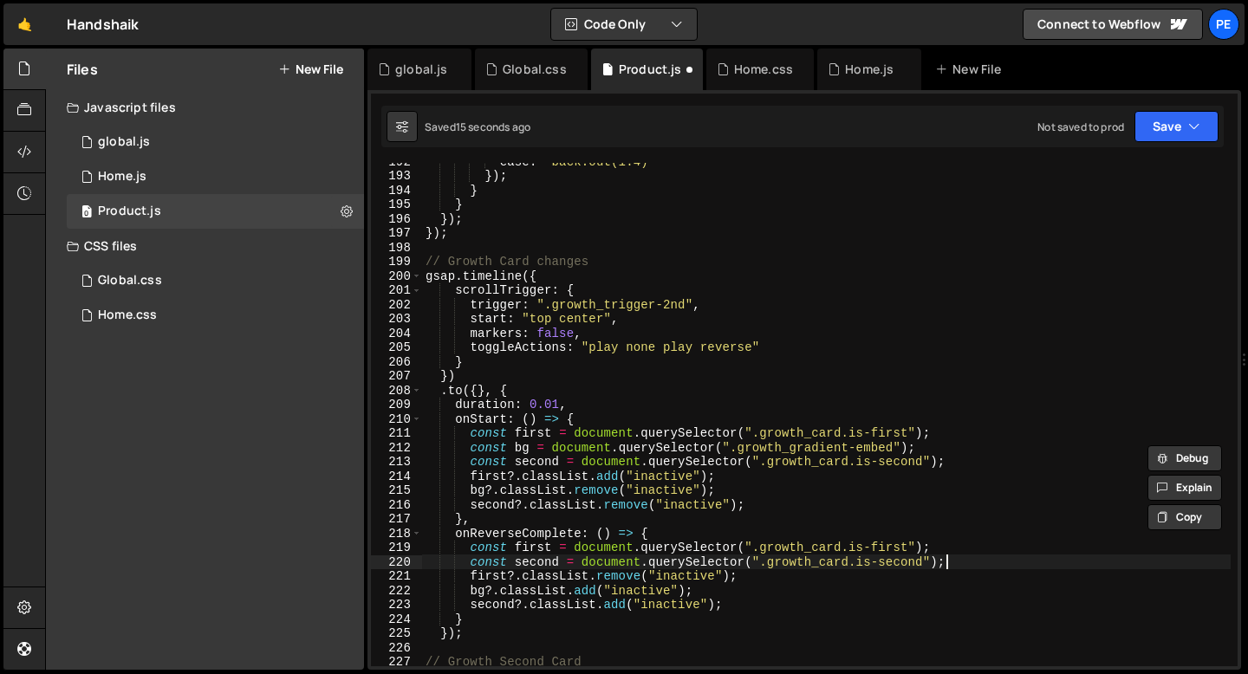
click at [951, 566] on div "ease : "back.out(1.4)" }) ; } } }) ; }) ; // Growth Card changes gsap . timelin…" at bounding box center [826, 420] width 808 height 532
type textarea "const second = document.querySelector(".growth_card.is-second");"
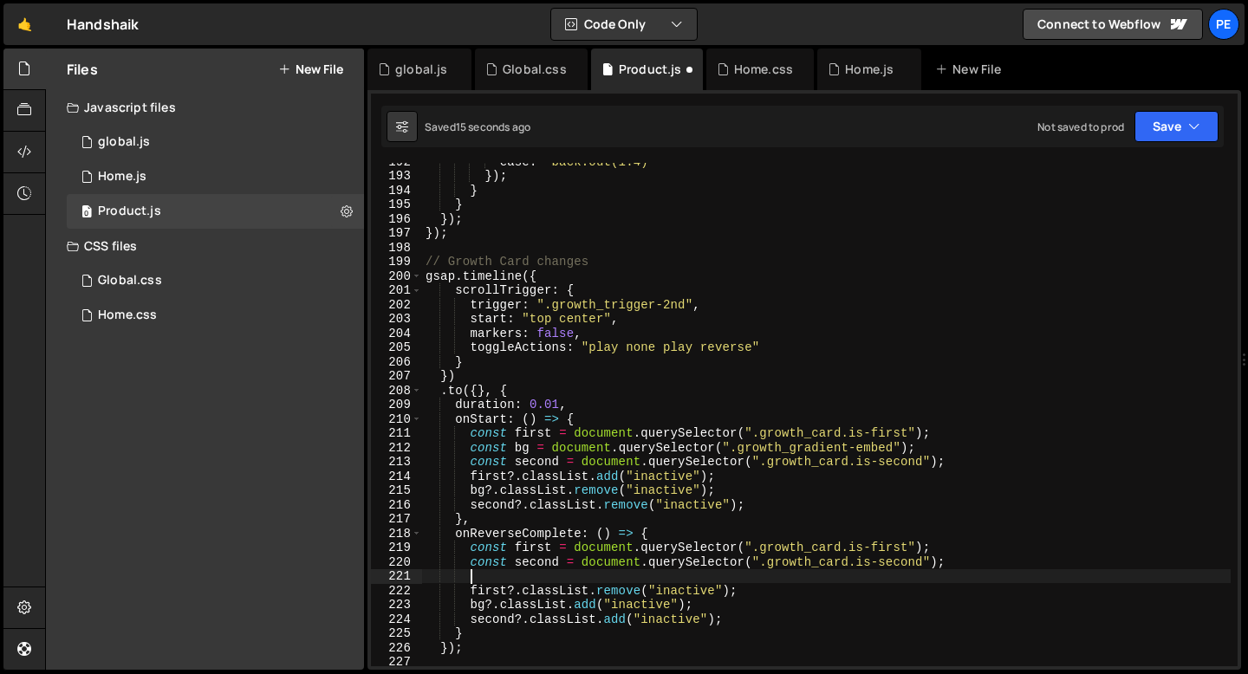
paste textarea "const bg = document.querySelector(".growth_gradient-embed");"
click at [469, 366] on div "ease : "back.out(1.4)" }) ; } } }) ; }) ; // Growth Card changes gsap . timelin…" at bounding box center [826, 420] width 808 height 532
type textarea "}"
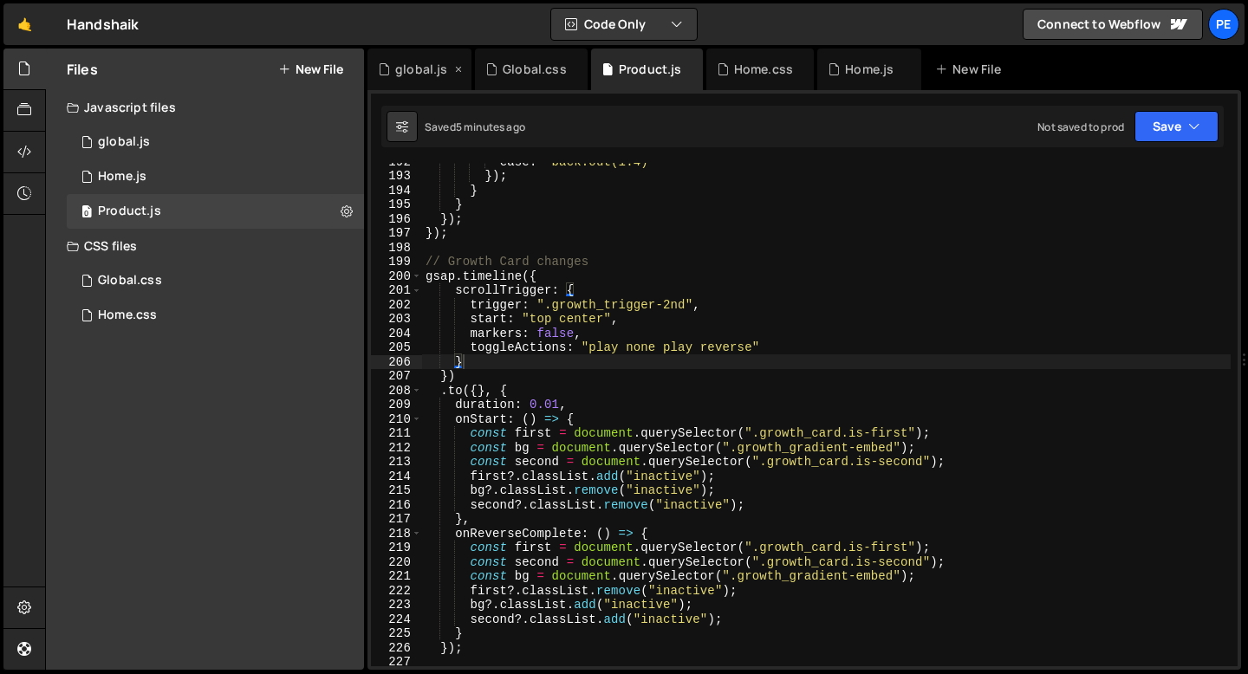
click at [437, 75] on div "global.js" at bounding box center [421, 69] width 52 height 17
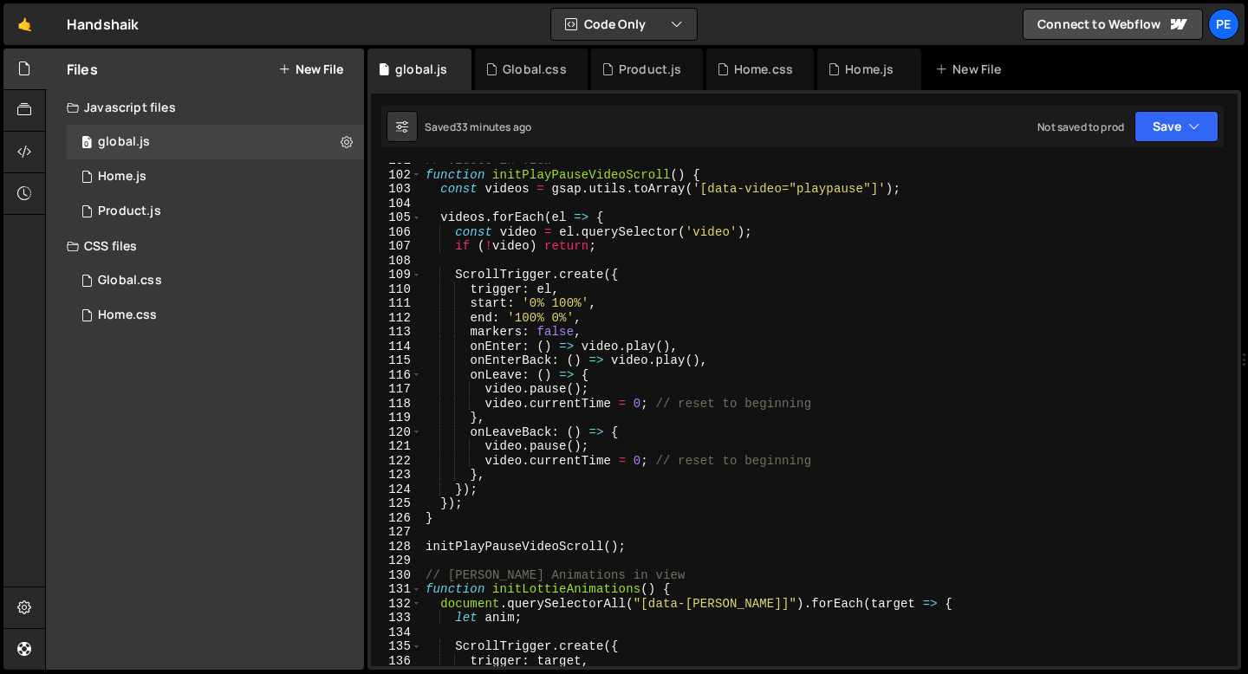
scroll to position [1353, 0]
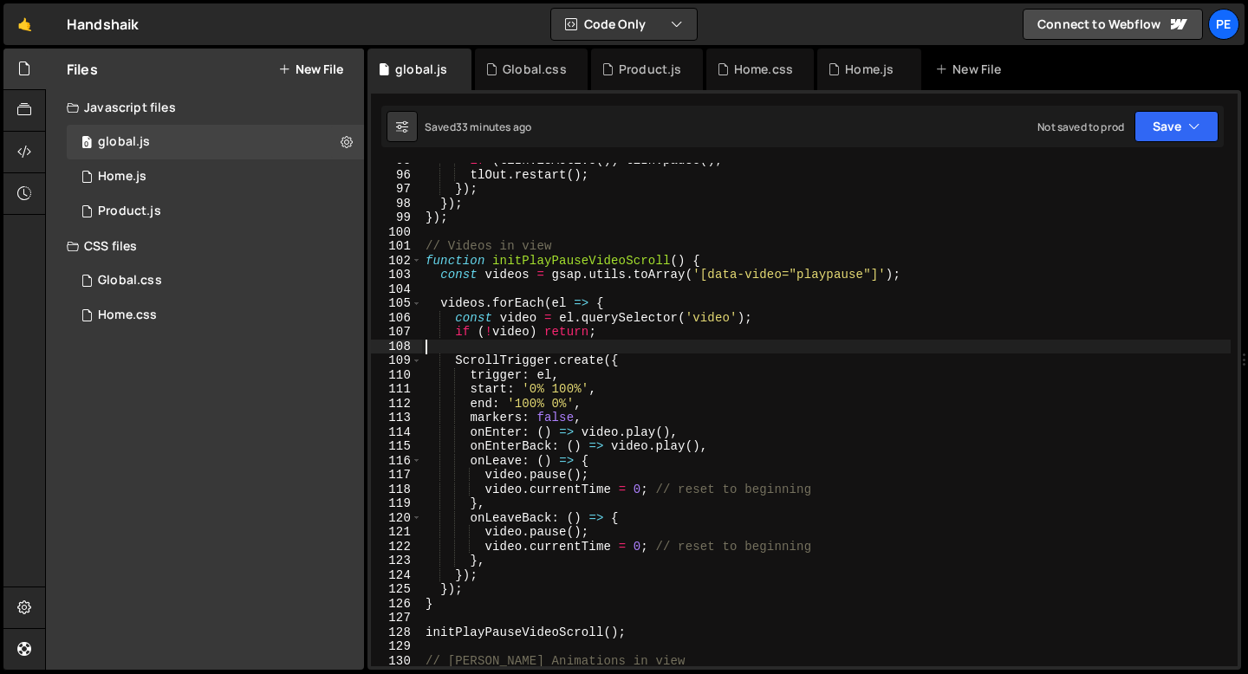
click at [543, 344] on div "if ( tlIn . isActive ( )) tlIn . pause ( ) ; tlOut . restart ( ) ; }) ; }) ; })…" at bounding box center [826, 419] width 808 height 532
click at [567, 422] on div "if ( tlIn . isActive ( )) tlIn . pause ( ) ; tlOut . restart ( ) ; }) ; }) ; })…" at bounding box center [826, 419] width 808 height 532
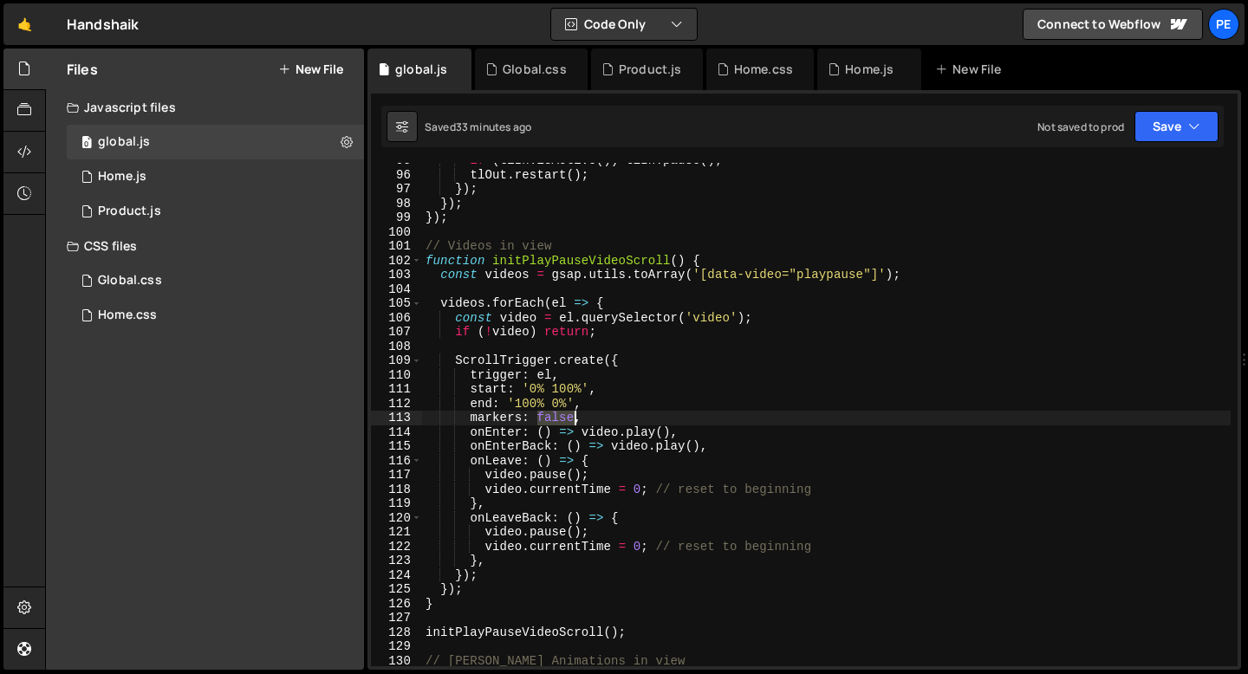
click at [567, 422] on div "if ( tlIn . isActive ( )) tlIn . pause ( ) ; tlOut . restart ( ) ; }) ; }) ; })…" at bounding box center [826, 419] width 808 height 532
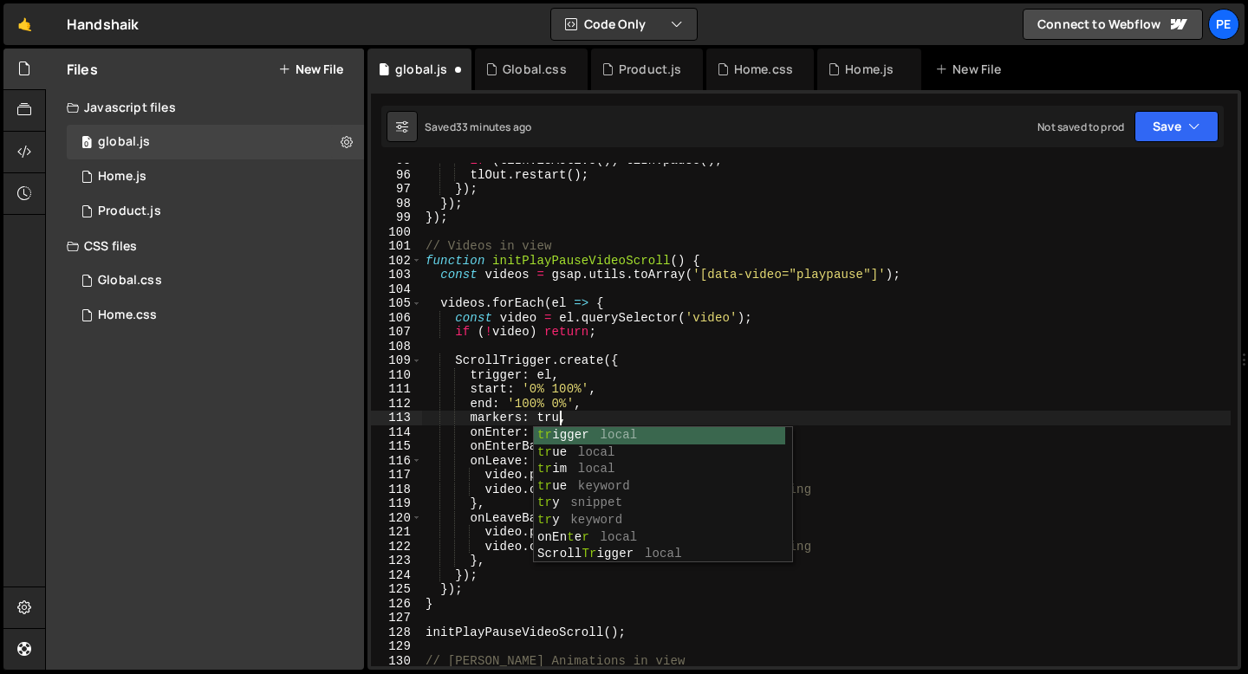
scroll to position [0, 10]
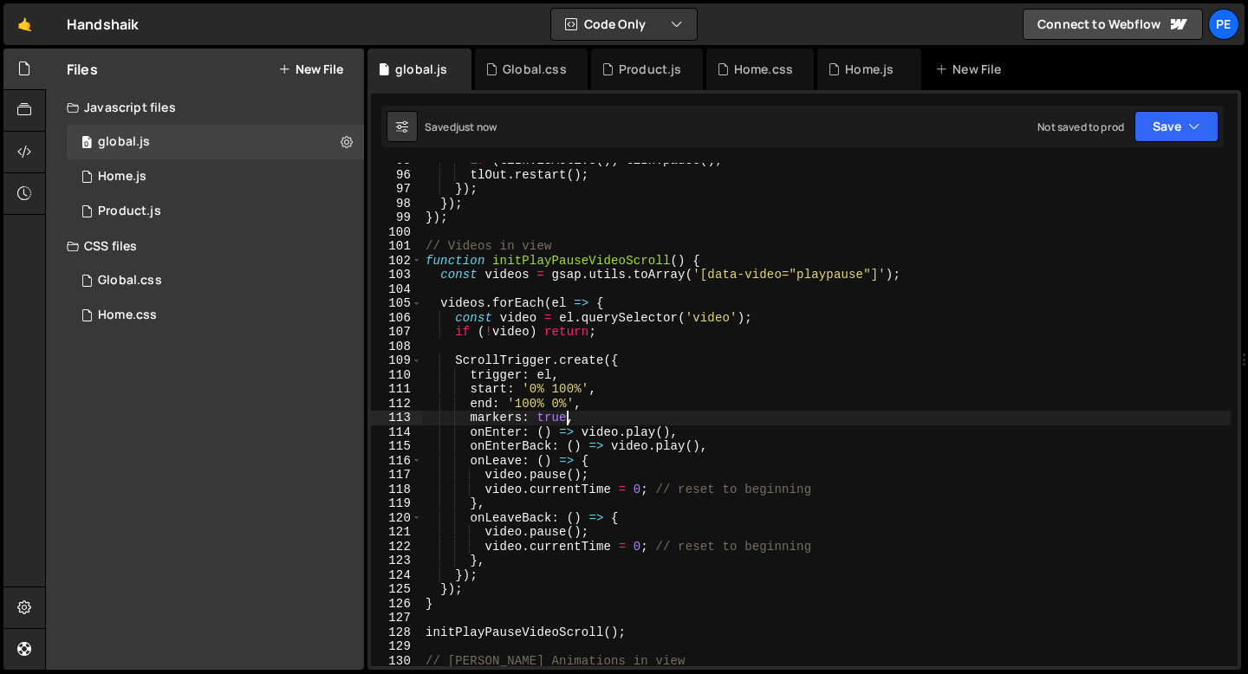
type textarea "markers: true,"
